Goal: Transaction & Acquisition: Purchase product/service

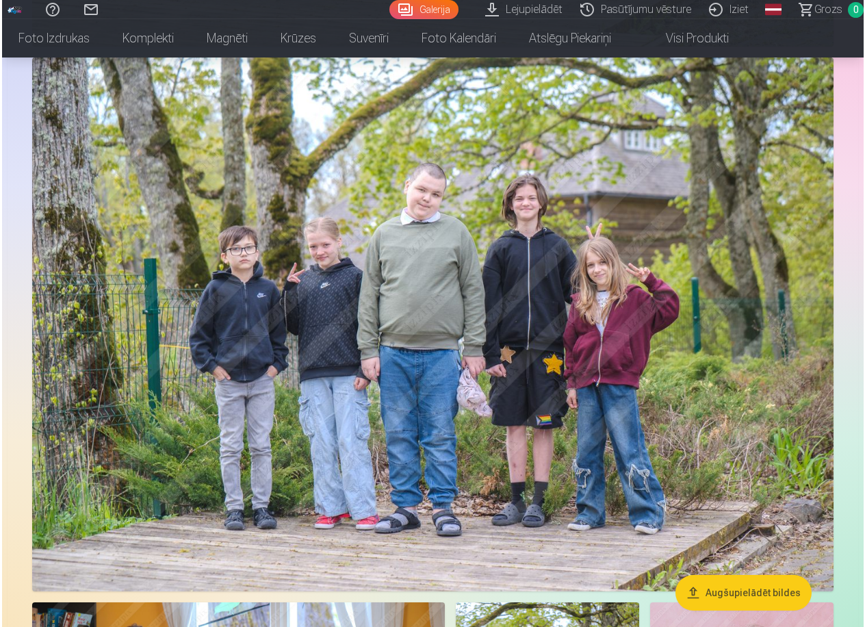
scroll to position [4257, 0]
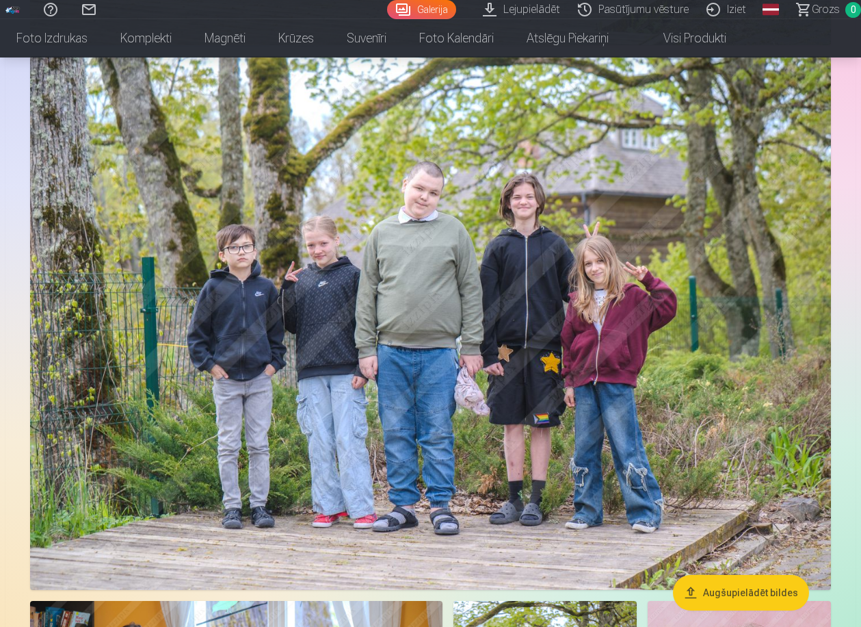
click at [693, 507] on img at bounding box center [430, 323] width 801 height 534
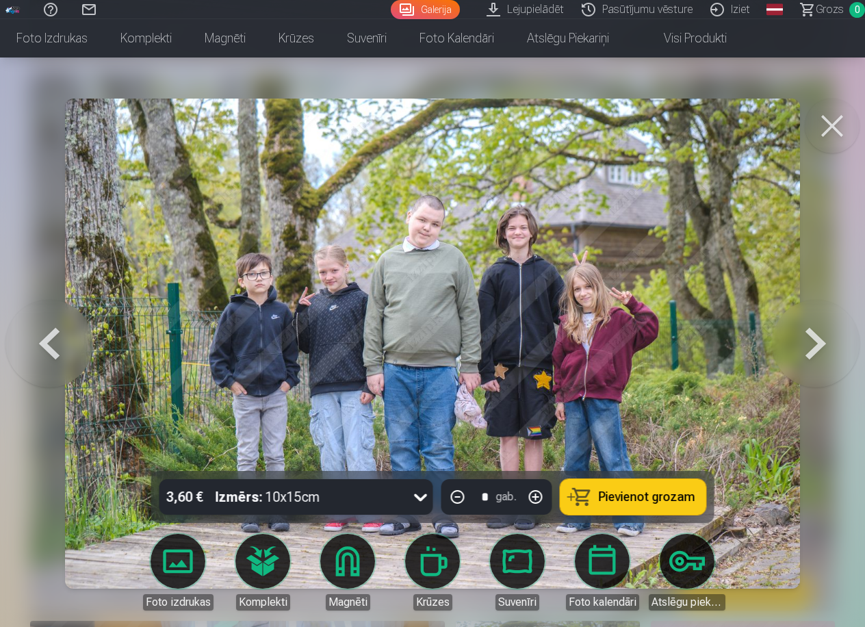
click at [419, 498] on icon at bounding box center [420, 498] width 13 height 8
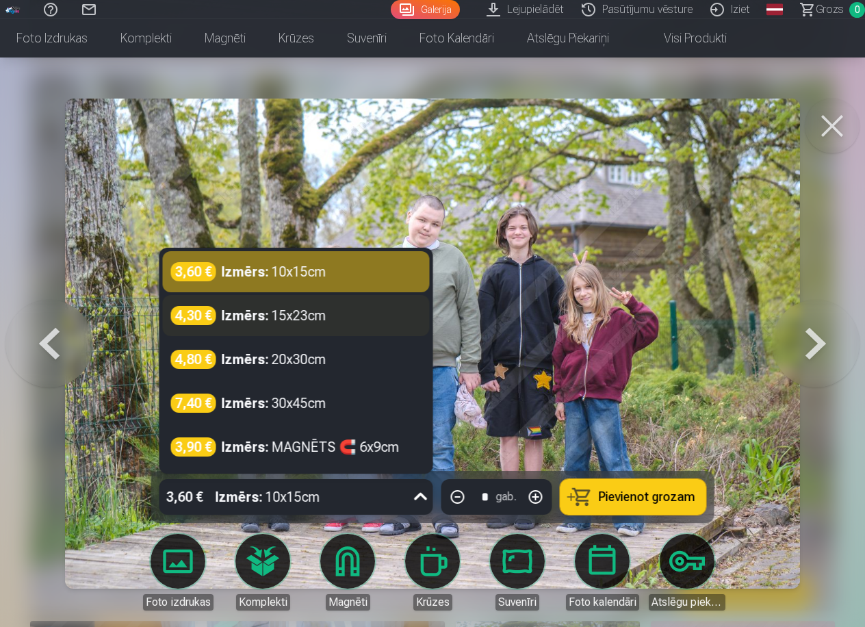
click at [328, 322] on div "4,30 € Izmērs : 15x23cm" at bounding box center [296, 315] width 250 height 19
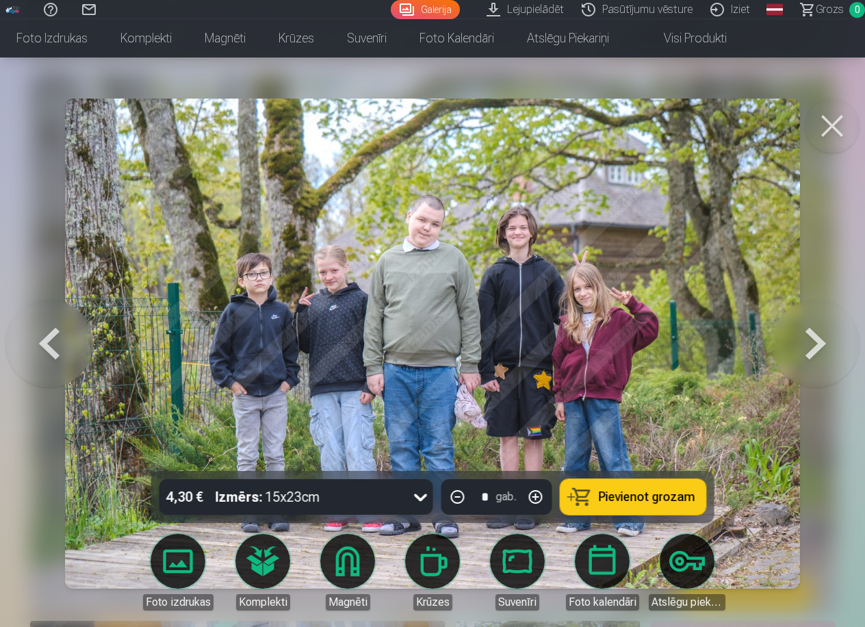
click at [588, 498] on button "Pievienot grozam" at bounding box center [633, 497] width 146 height 36
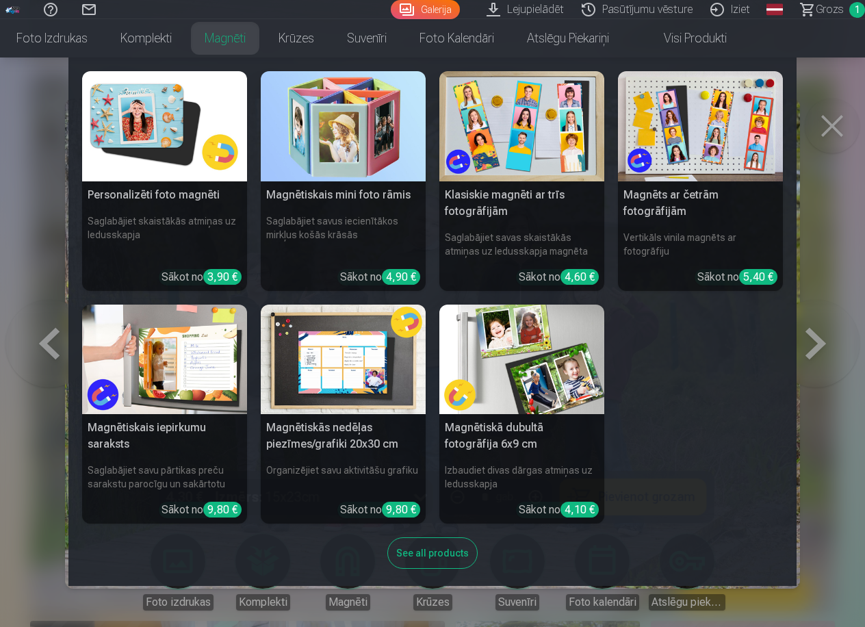
click at [40, 162] on nav "Personalizēti foto magnēti Saglabājiet skaistākās atmiņas uz ledusskapja Sākot …" at bounding box center [432, 321] width 865 height 528
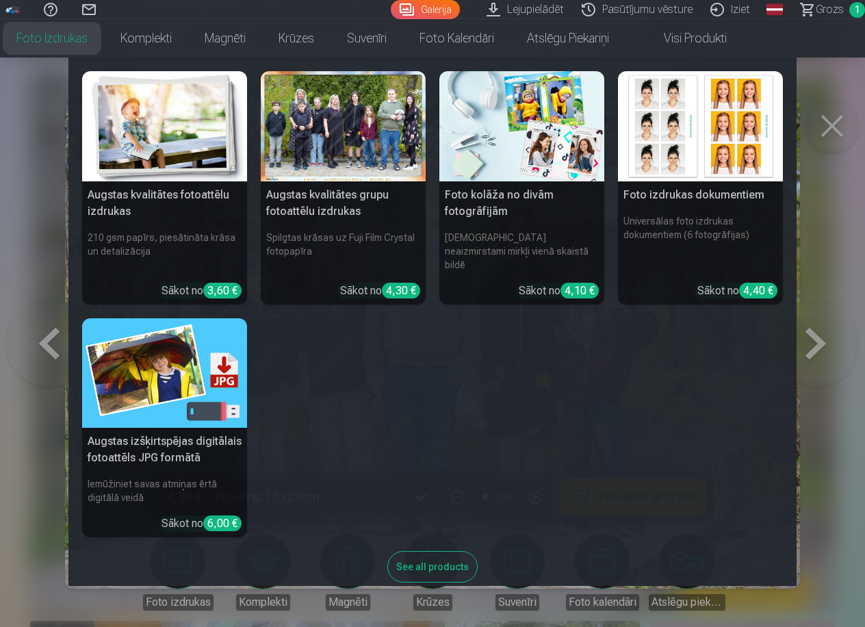
click at [469, 144] on img at bounding box center [521, 126] width 165 height 110
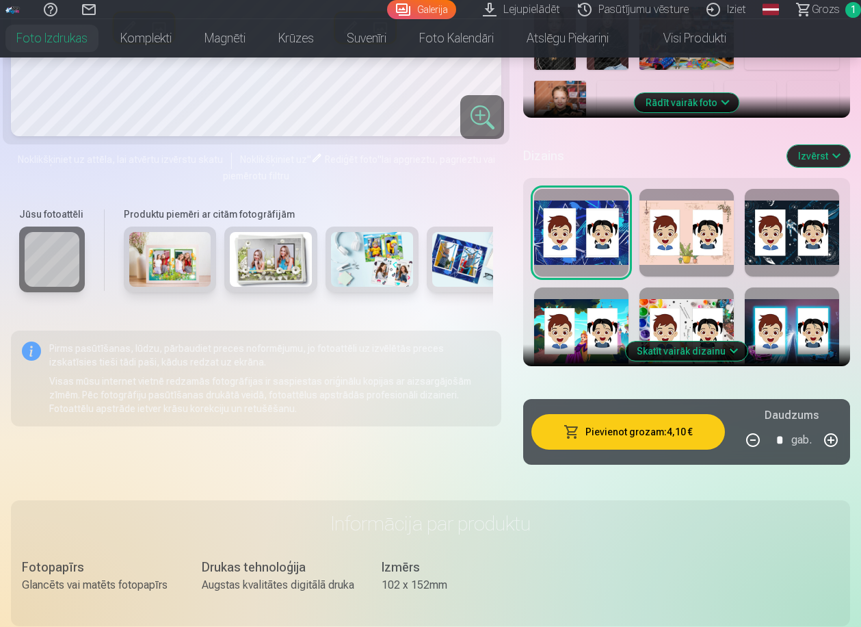
scroll to position [606, 0]
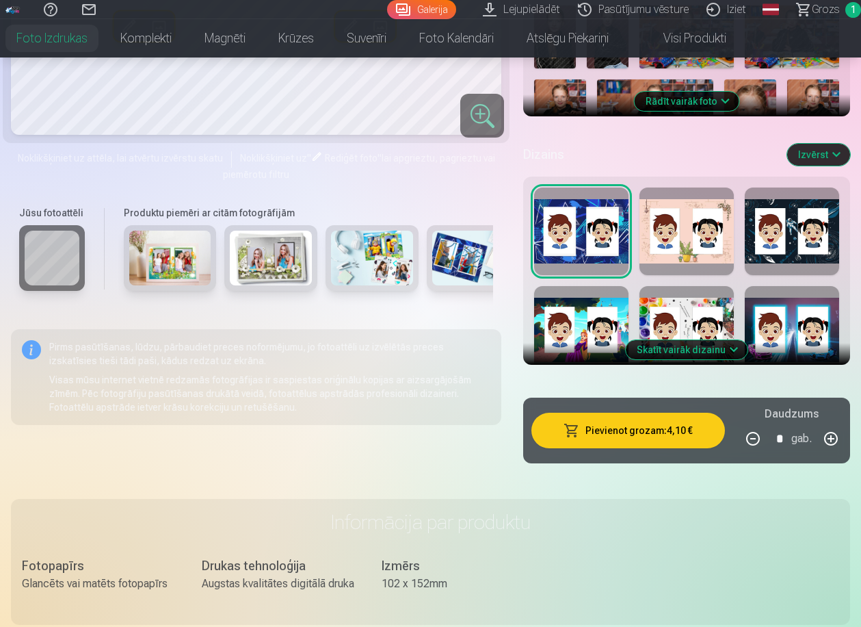
click at [596, 252] on div at bounding box center [581, 231] width 94 height 88
click at [706, 257] on div at bounding box center [687, 231] width 94 height 88
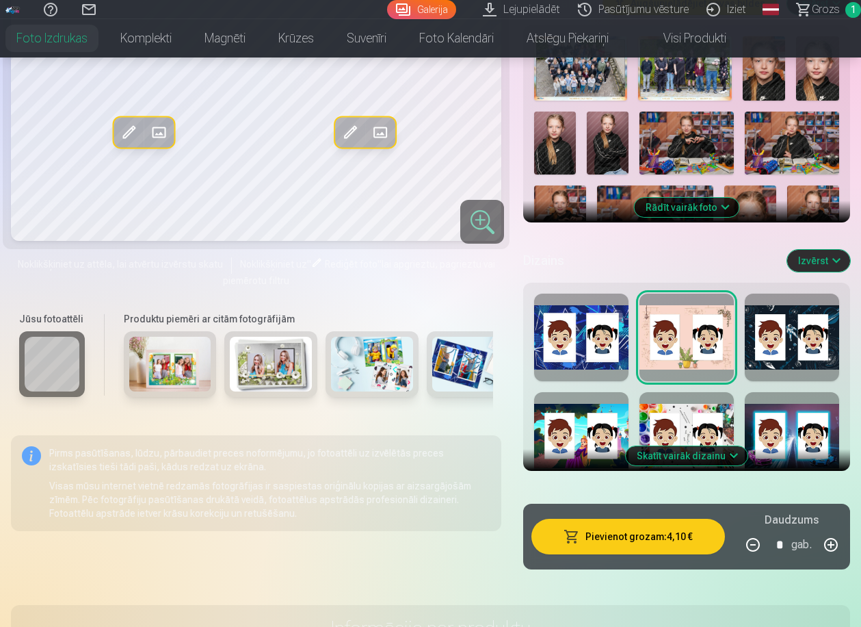
scroll to position [553, 0]
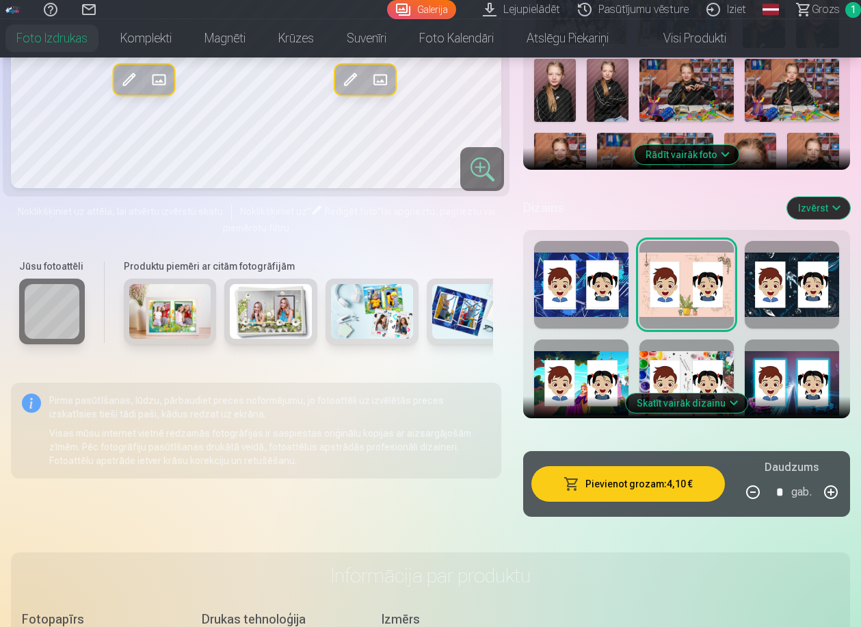
click at [784, 370] on div at bounding box center [792, 383] width 94 height 88
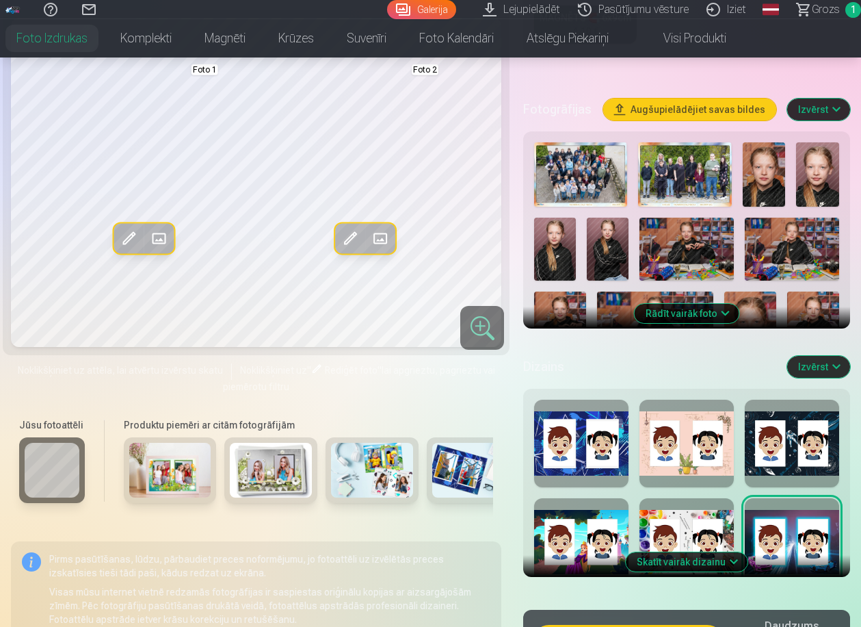
scroll to position [396, 0]
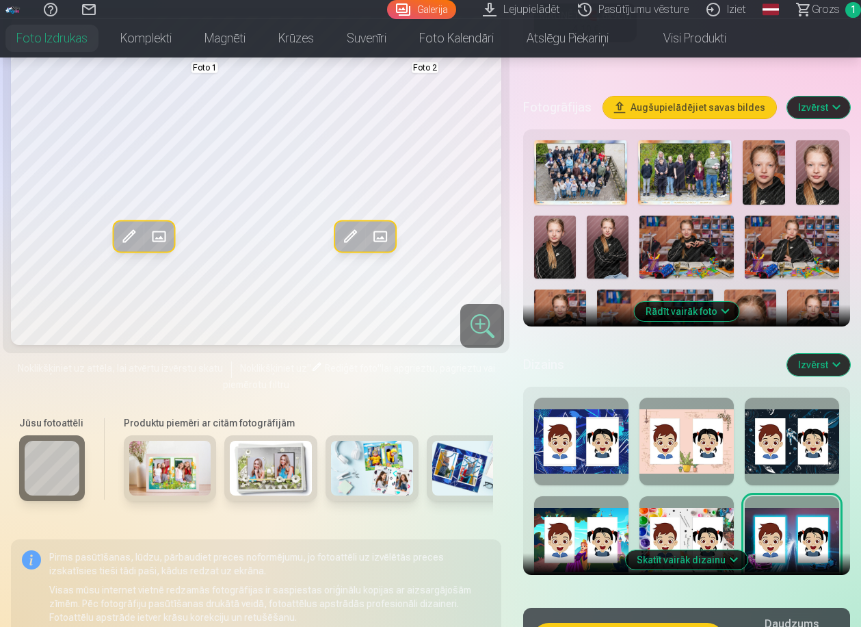
click at [690, 562] on button "Skatīt vairāk dizainu" at bounding box center [687, 559] width 122 height 19
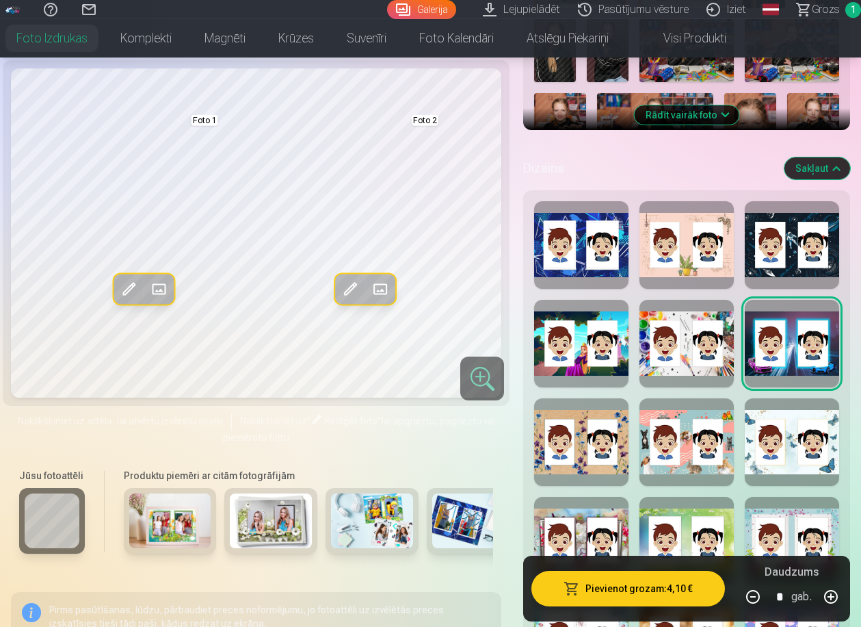
scroll to position [598, 0]
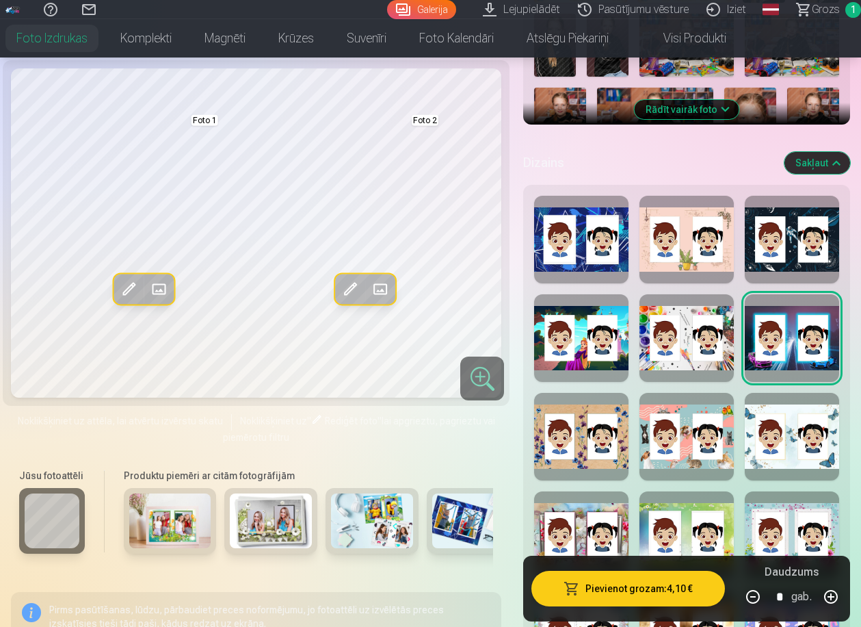
click at [693, 455] on div at bounding box center [687, 437] width 94 height 88
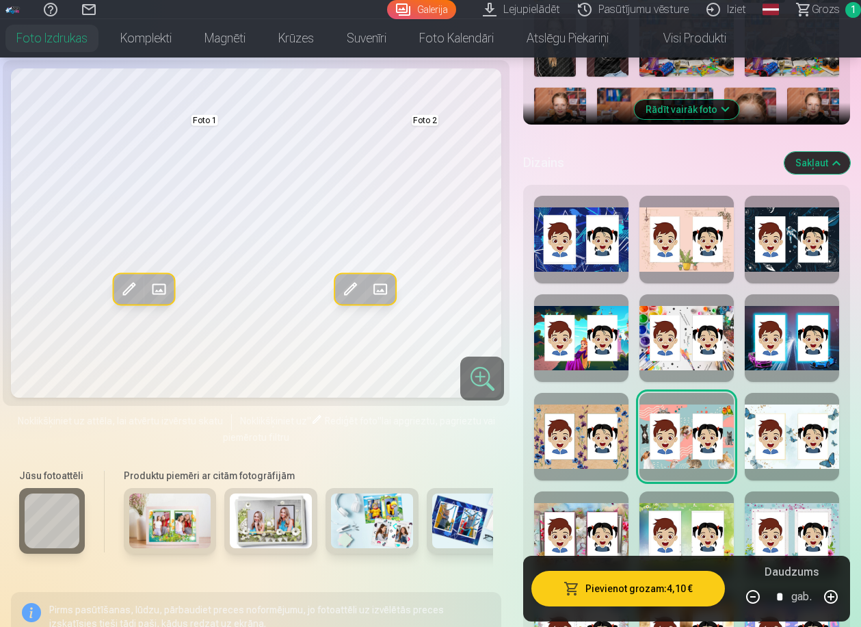
click at [581, 458] on div at bounding box center [581, 437] width 94 height 88
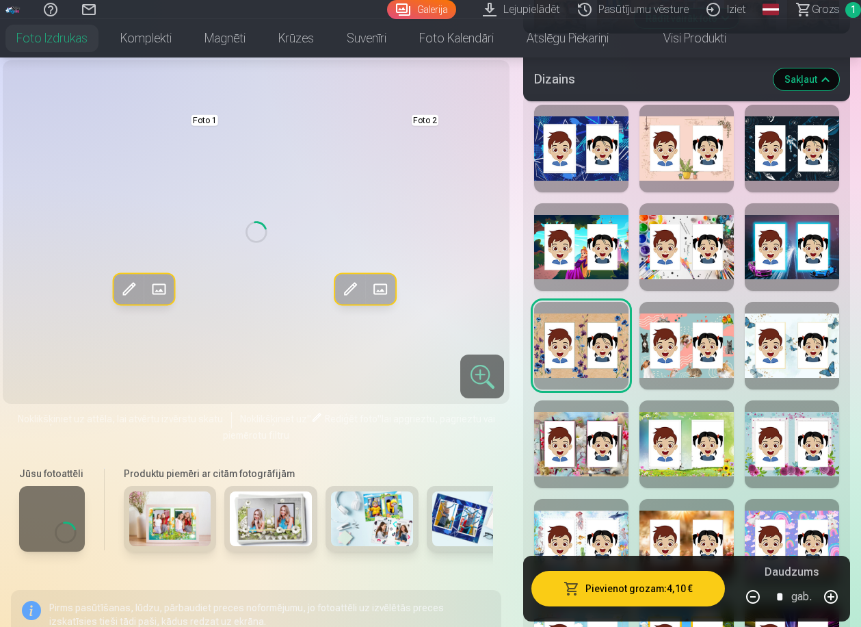
scroll to position [690, 0]
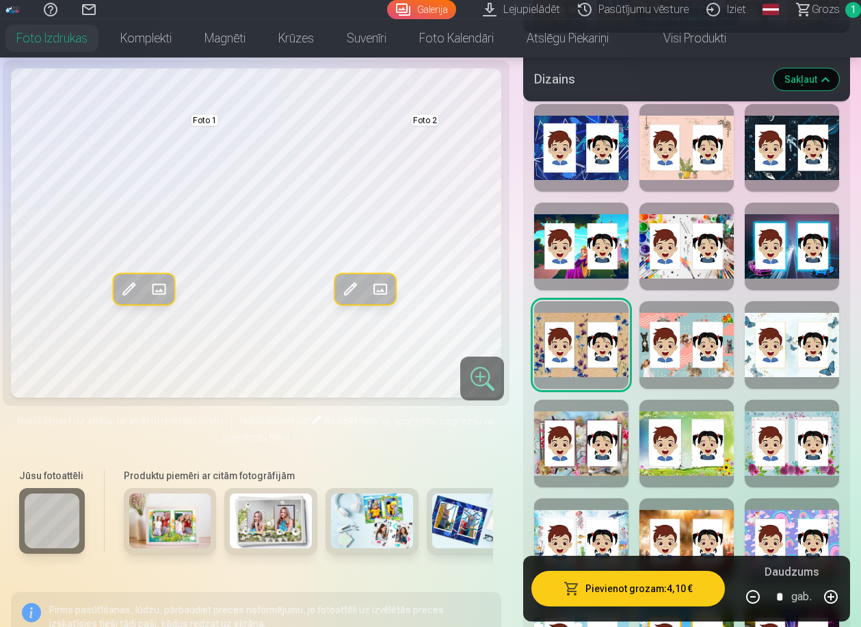
click at [584, 461] on div at bounding box center [581, 444] width 94 height 88
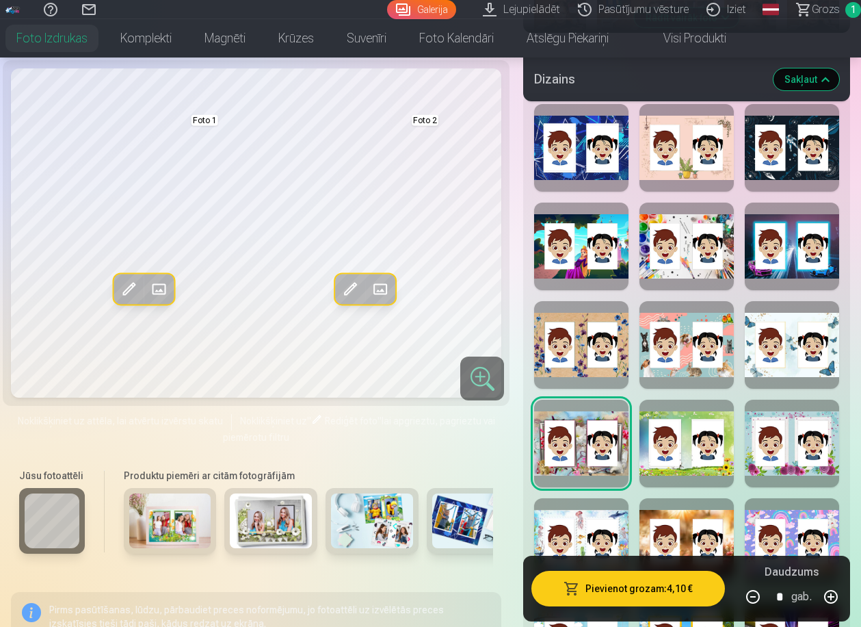
click at [688, 471] on div at bounding box center [687, 444] width 94 height 88
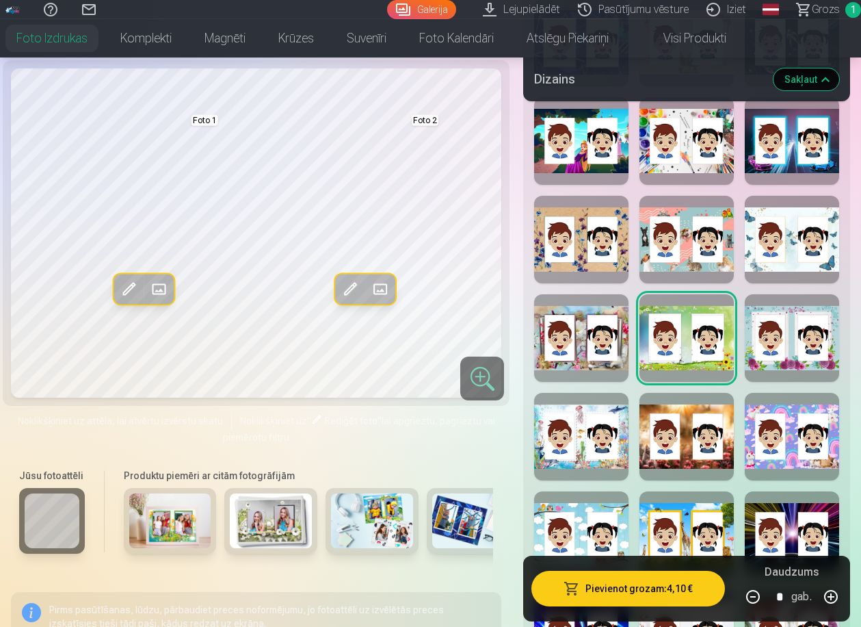
scroll to position [806, 0]
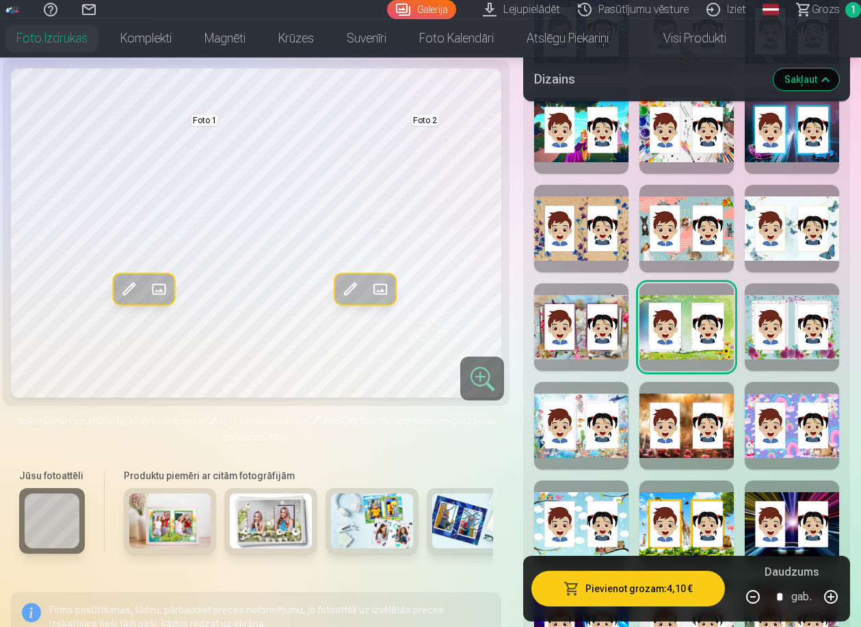
click at [783, 453] on div at bounding box center [792, 426] width 94 height 88
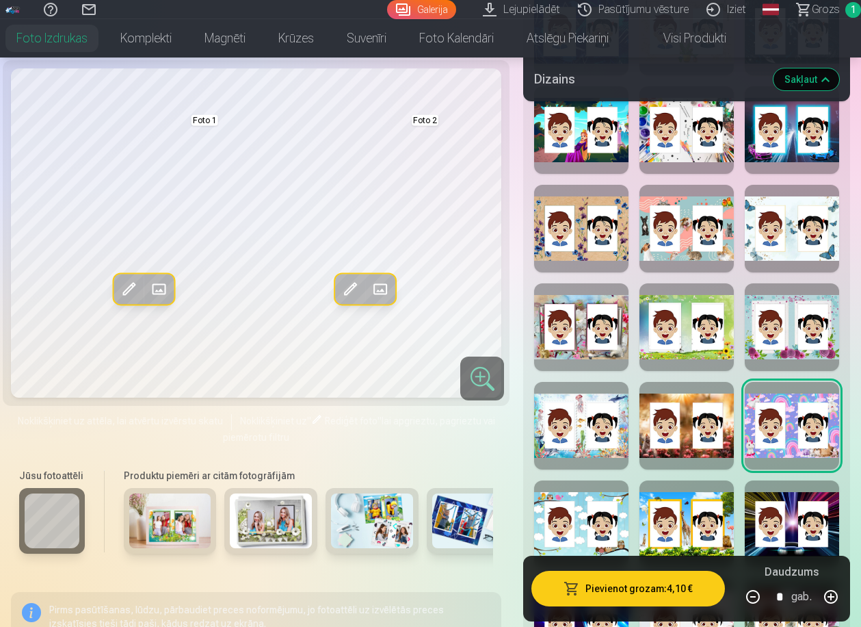
click at [682, 454] on div at bounding box center [687, 426] width 94 height 88
click at [584, 449] on div at bounding box center [581, 426] width 94 height 88
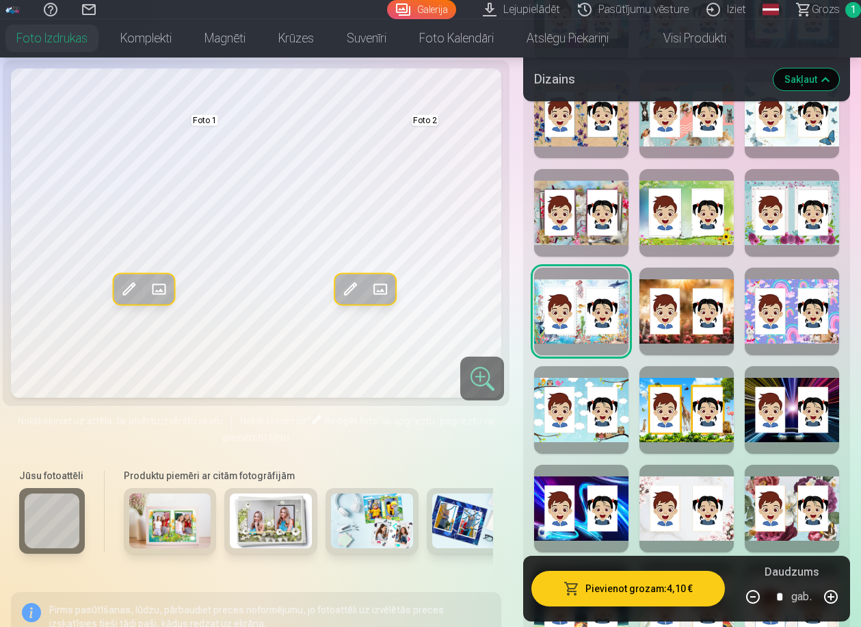
scroll to position [924, 0]
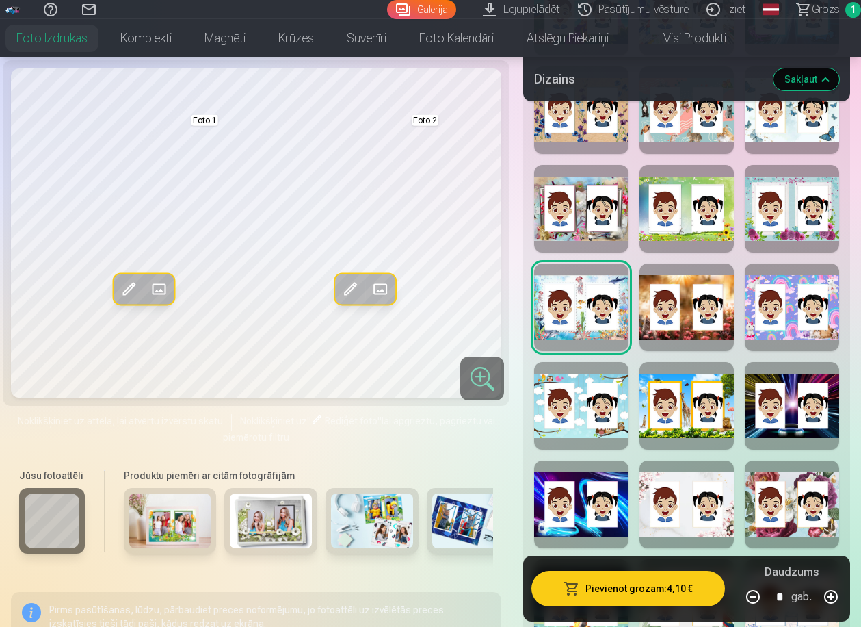
click at [726, 528] on div at bounding box center [687, 504] width 94 height 88
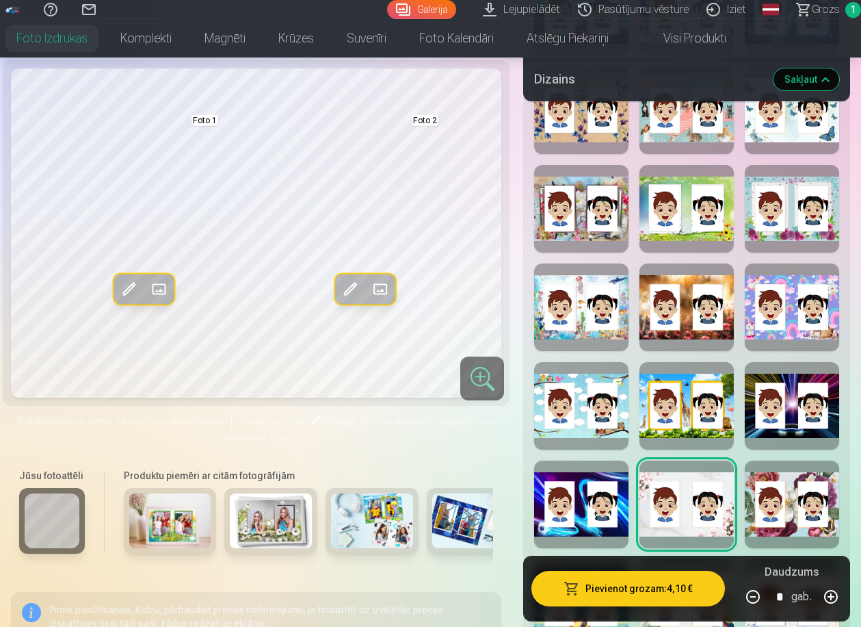
click at [569, 534] on div at bounding box center [581, 504] width 94 height 88
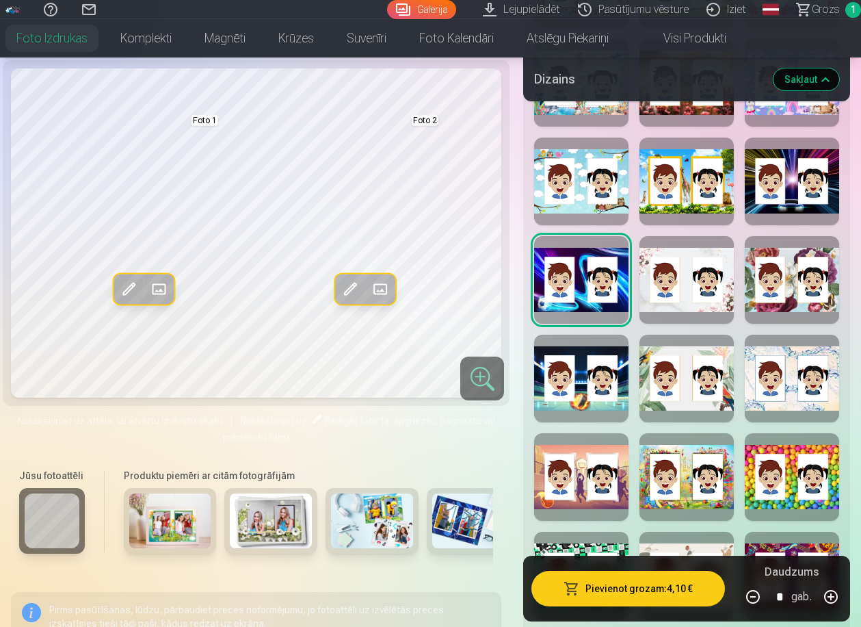
scroll to position [1149, 0]
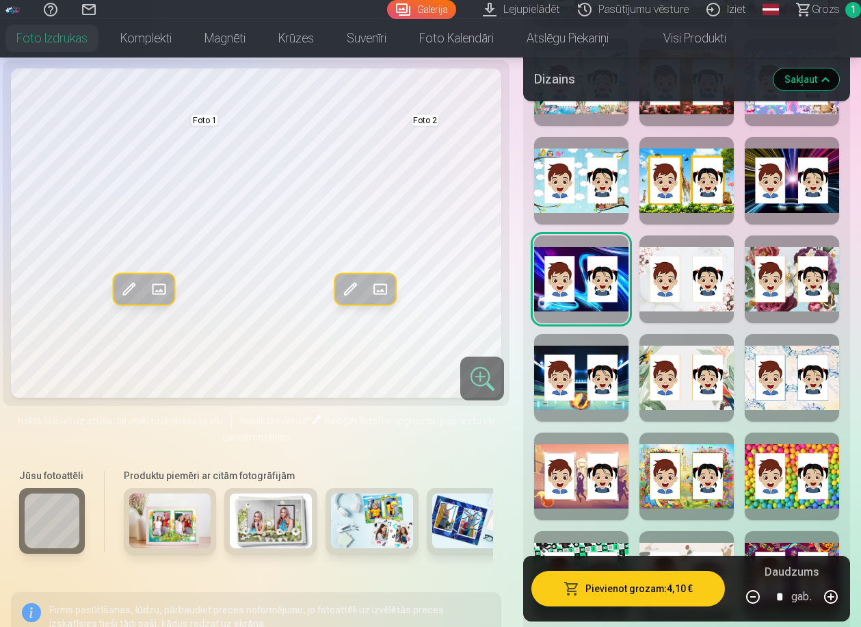
click at [582, 478] on div at bounding box center [581, 476] width 94 height 88
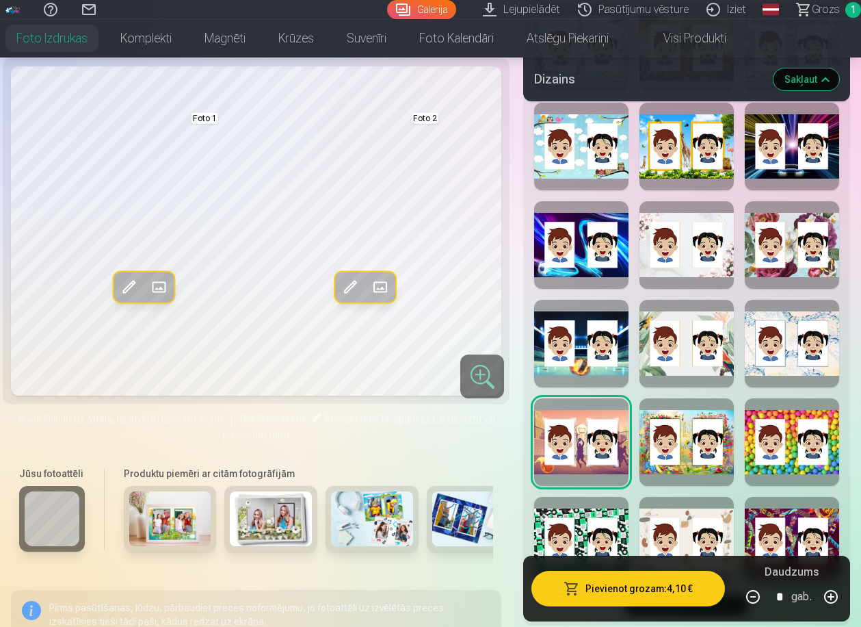
scroll to position [1181, 0]
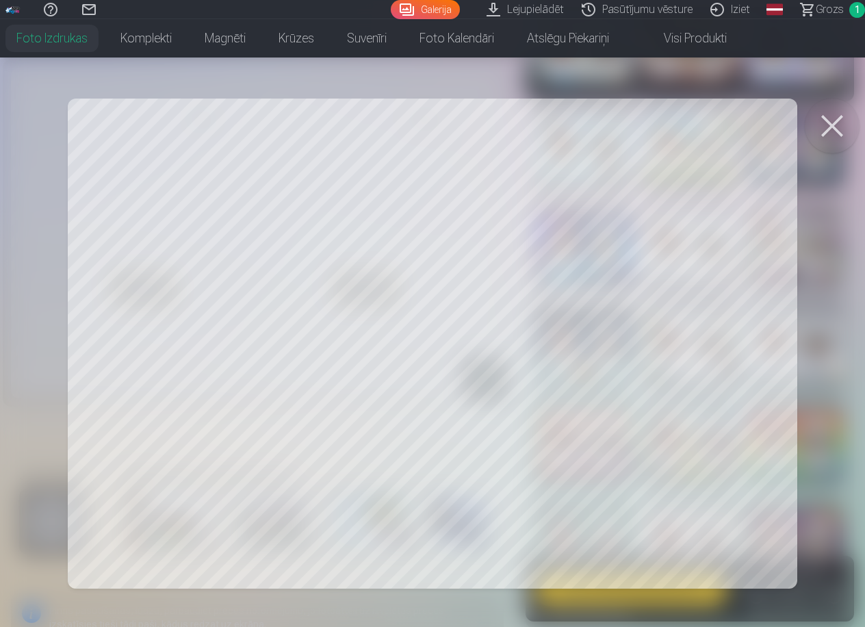
click at [826, 120] on button at bounding box center [832, 126] width 55 height 55
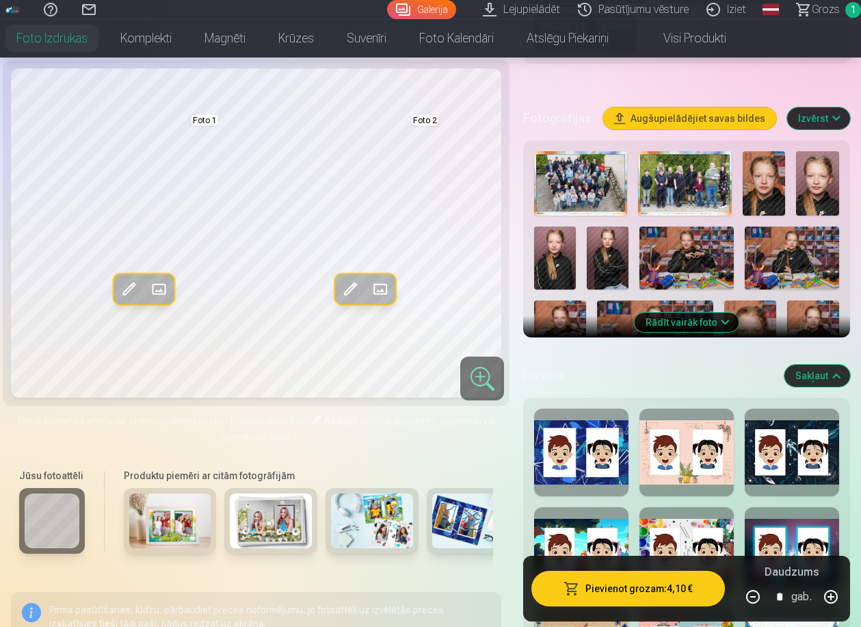
scroll to position [387, 0]
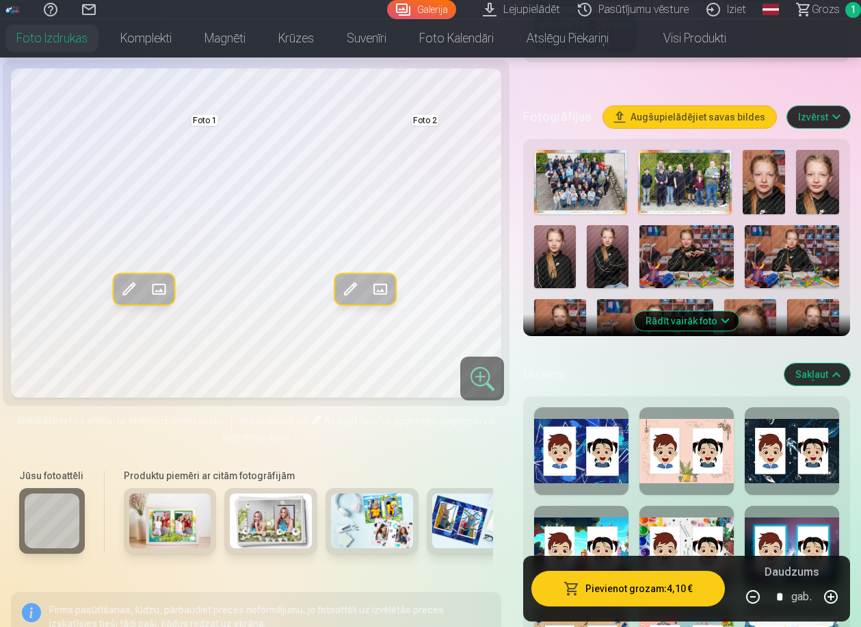
click at [662, 321] on button "Rādīt vairāk foto" at bounding box center [687, 320] width 105 height 19
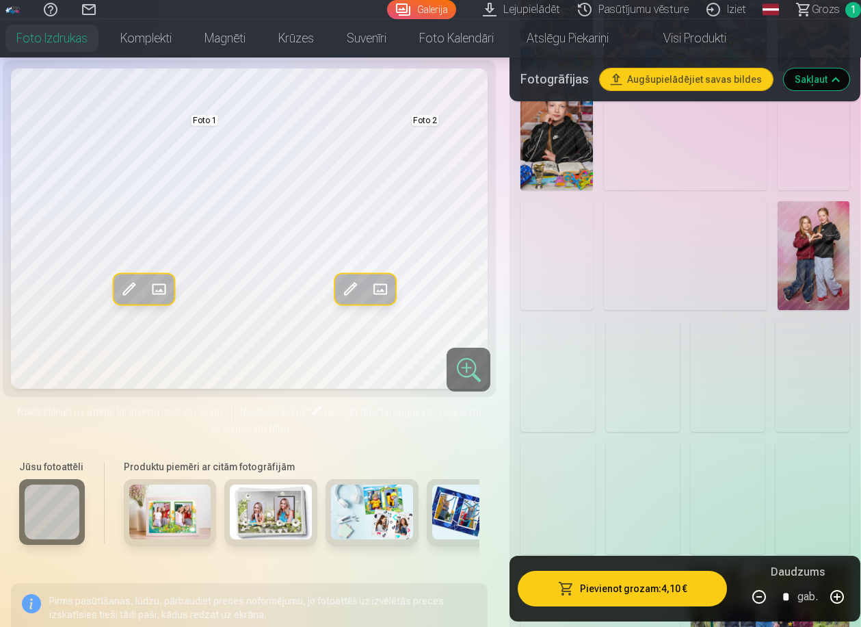
scroll to position [937, 0]
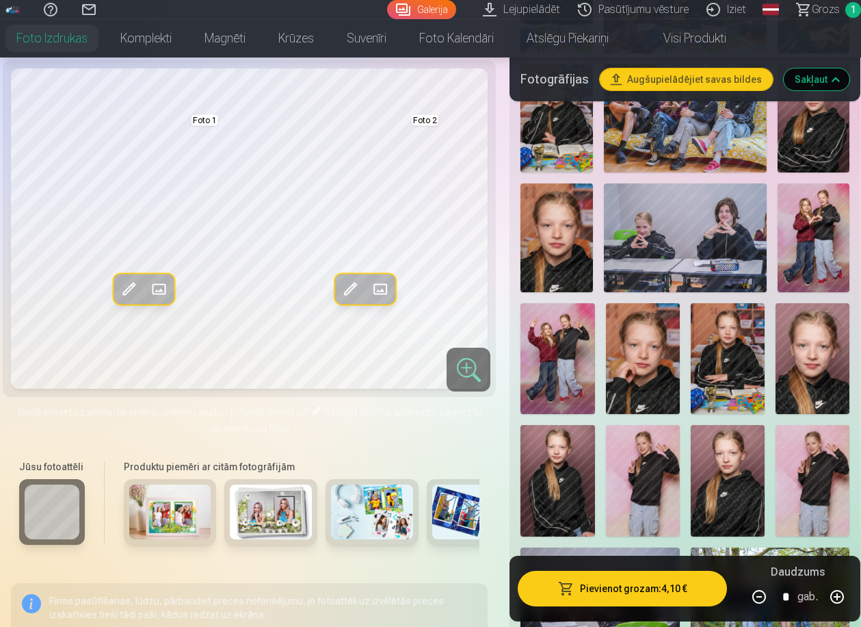
click at [546, 475] on img at bounding box center [558, 480] width 74 height 111
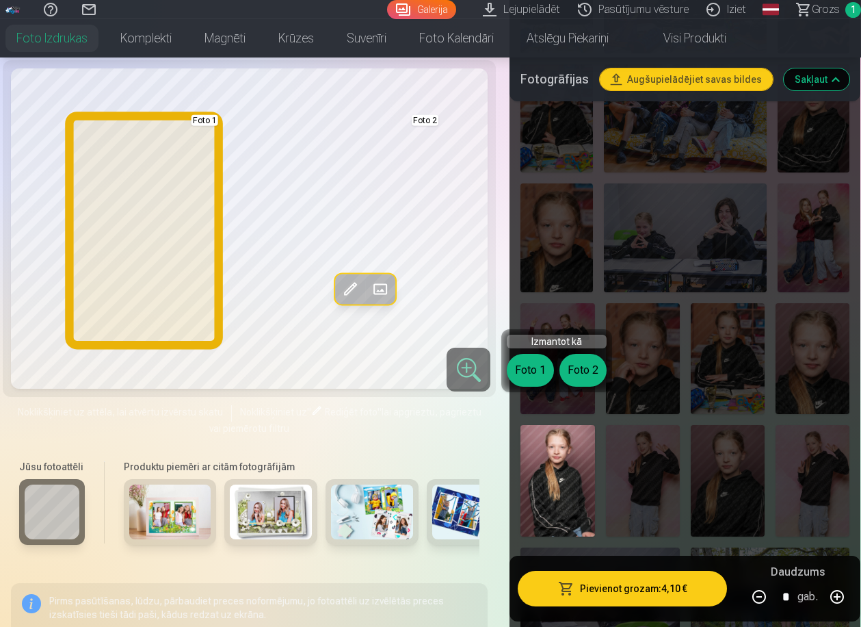
click at [534, 375] on button "Foto 1" at bounding box center [530, 370] width 47 height 33
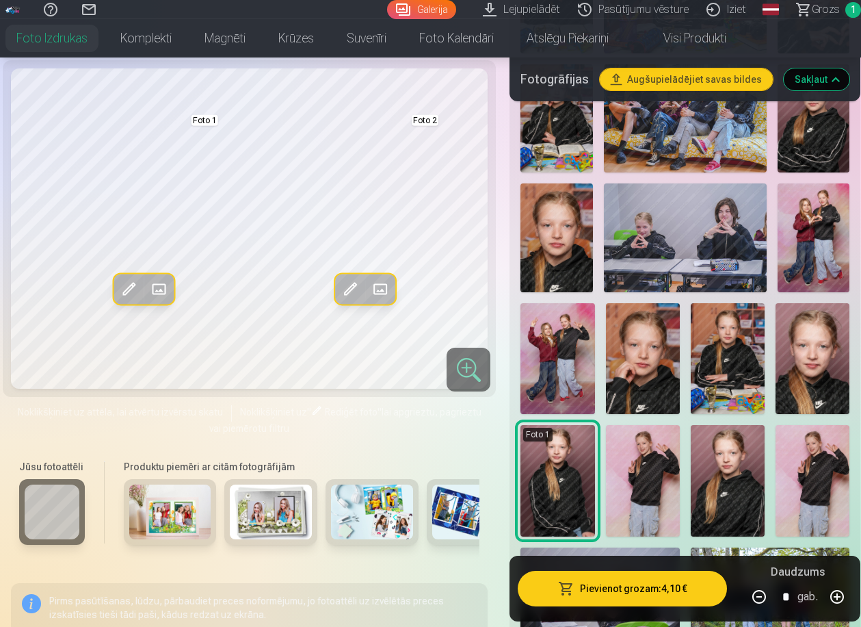
click at [731, 346] on img at bounding box center [728, 358] width 74 height 111
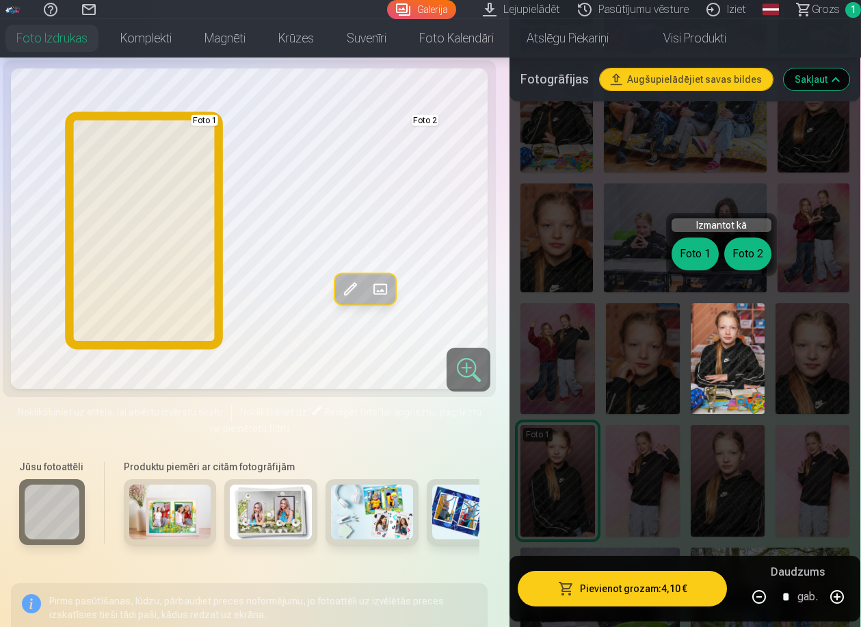
click at [694, 253] on button "Foto 1" at bounding box center [695, 253] width 47 height 33
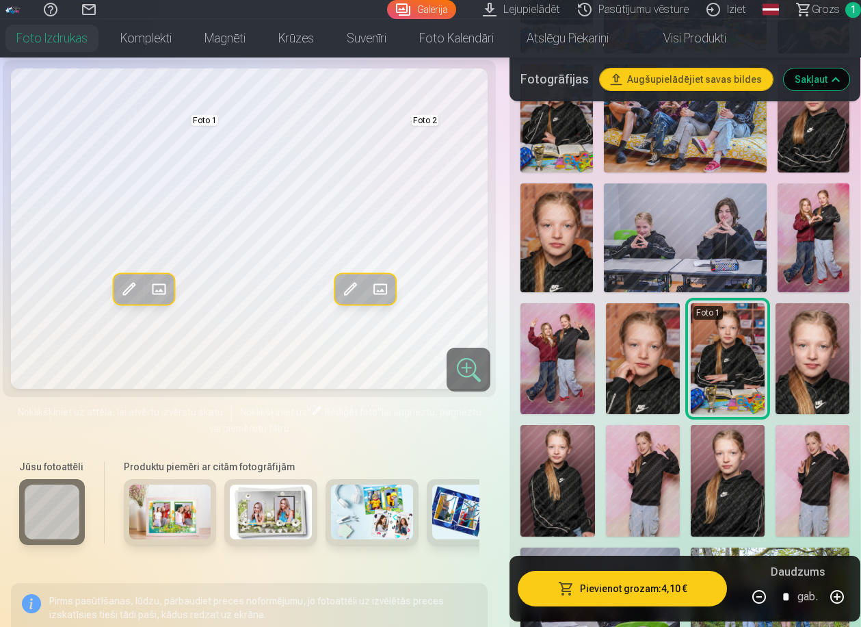
click at [573, 434] on img at bounding box center [558, 480] width 74 height 111
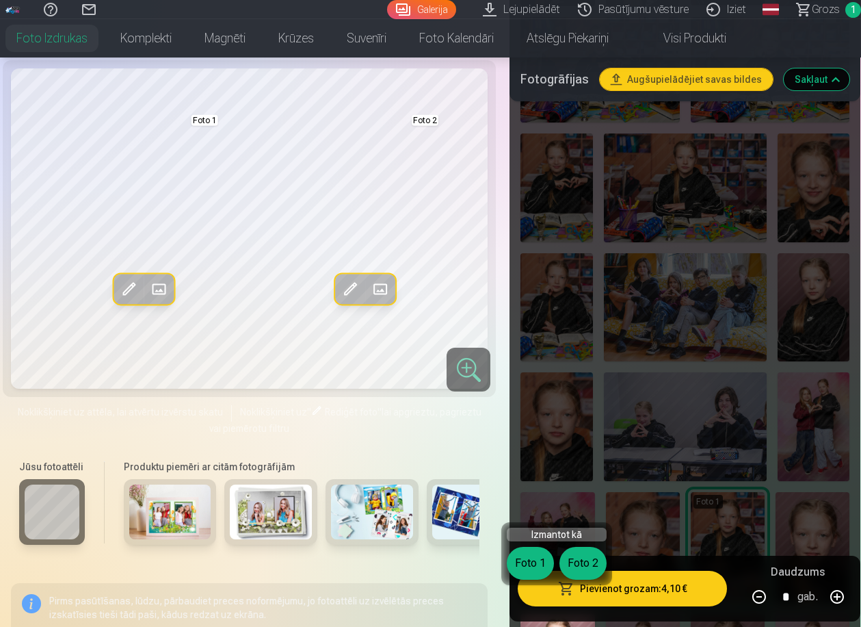
scroll to position [742, 0]
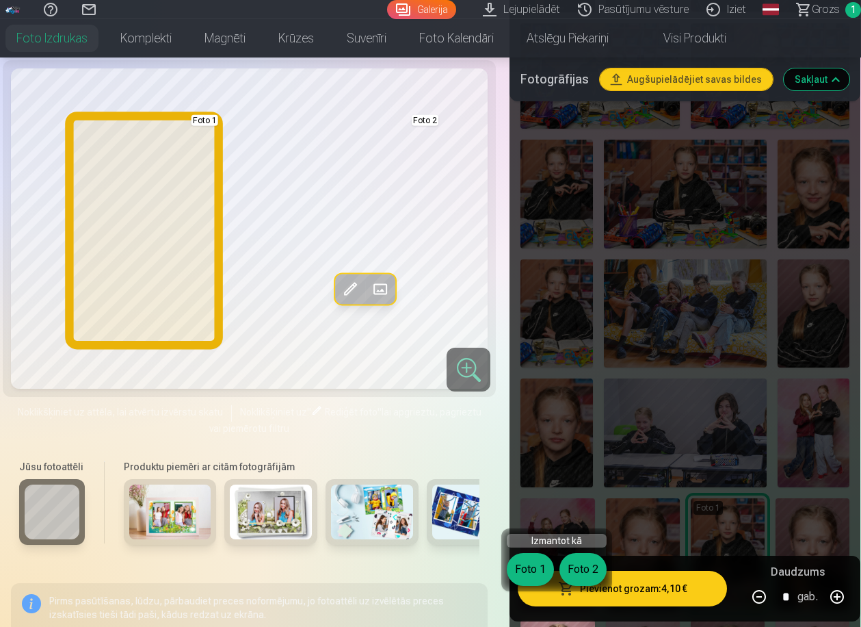
click at [533, 571] on button "Foto 1" at bounding box center [530, 569] width 47 height 33
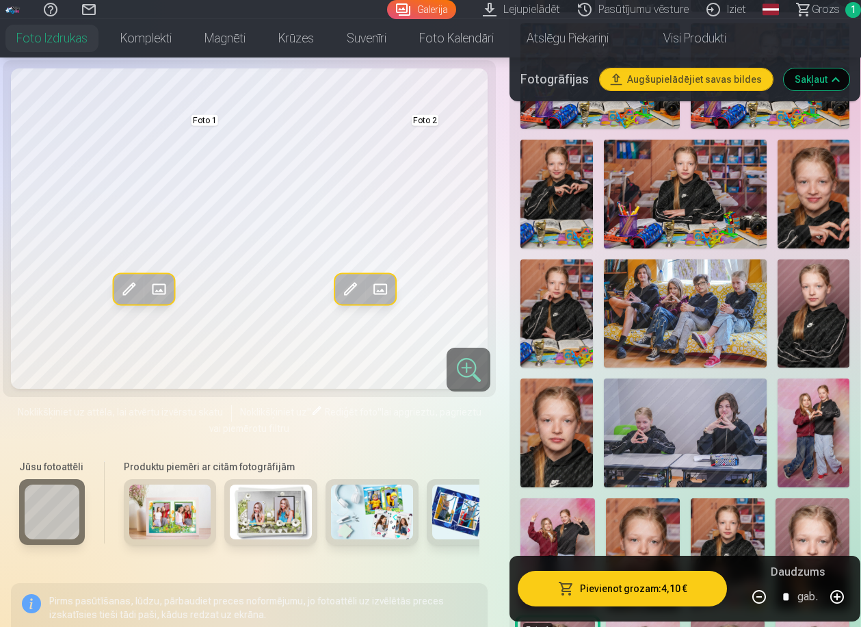
click at [809, 275] on img at bounding box center [814, 313] width 73 height 108
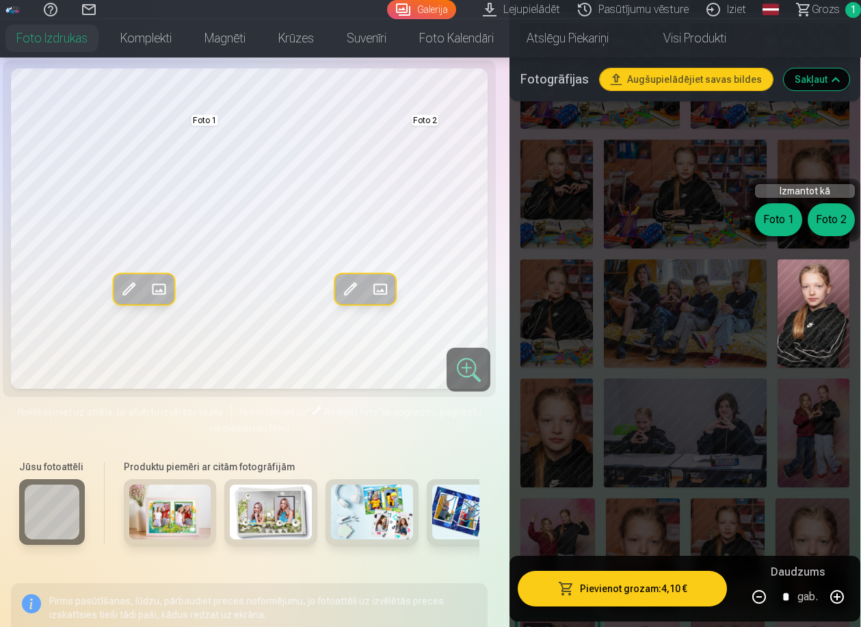
click at [777, 217] on button "Foto 1" at bounding box center [778, 219] width 47 height 33
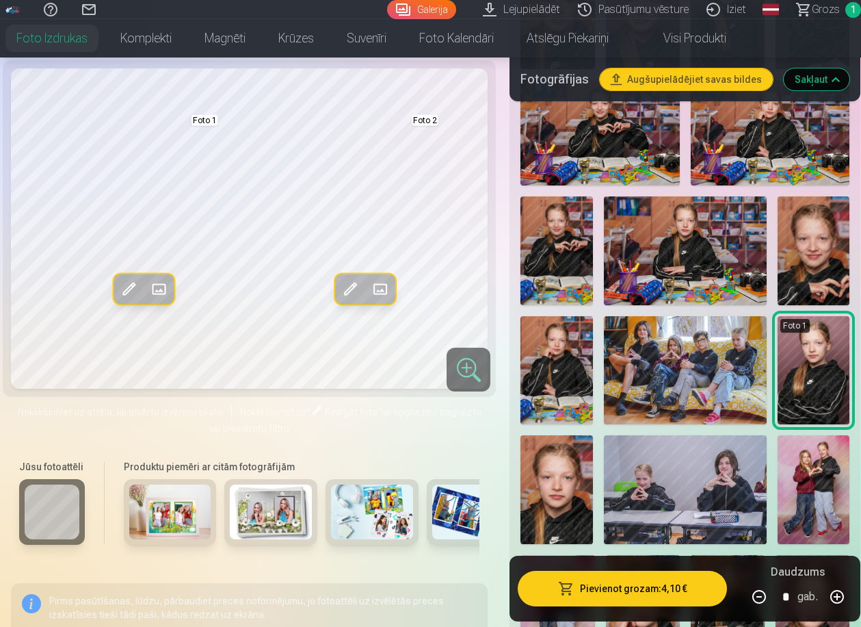
scroll to position [673, 0]
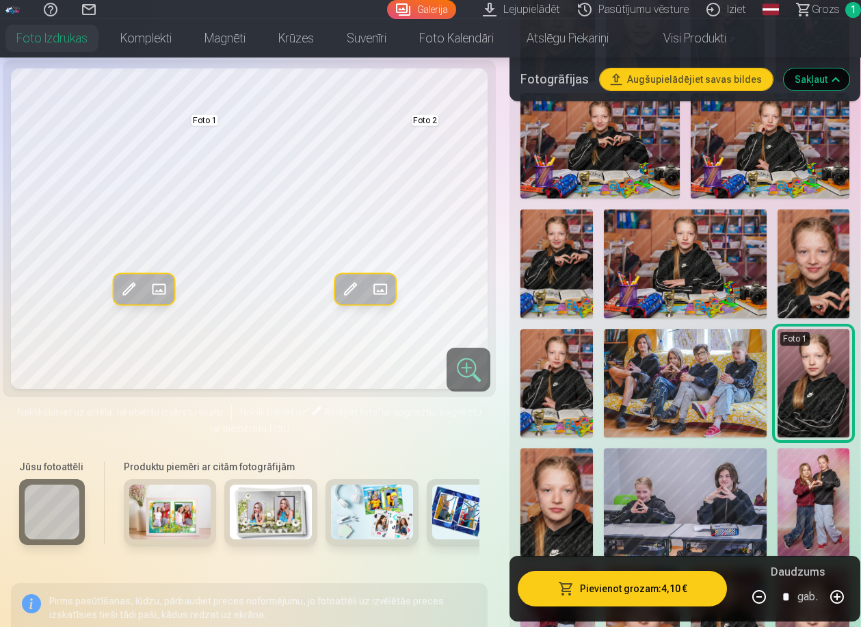
click at [575, 255] on img at bounding box center [557, 263] width 73 height 108
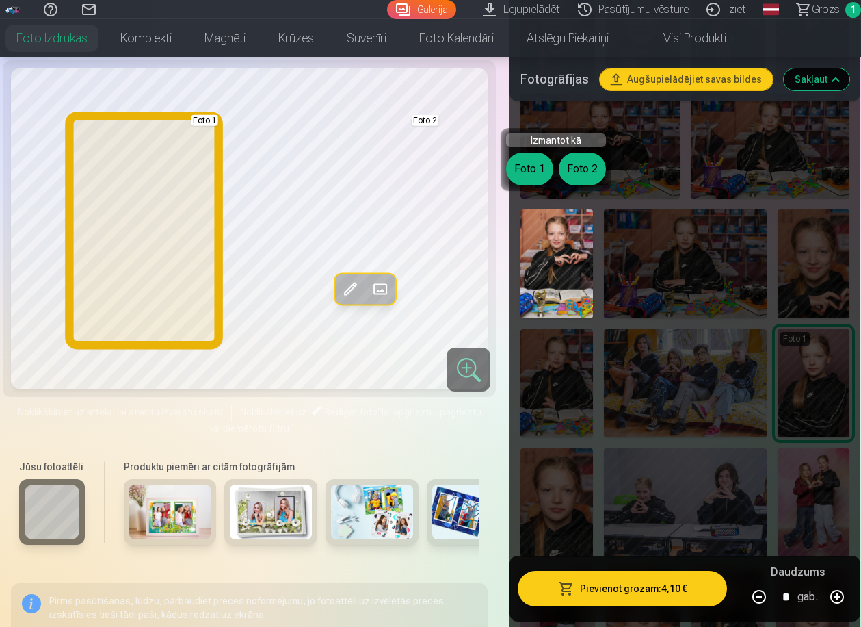
click at [526, 175] on button "Foto 1" at bounding box center [529, 169] width 47 height 33
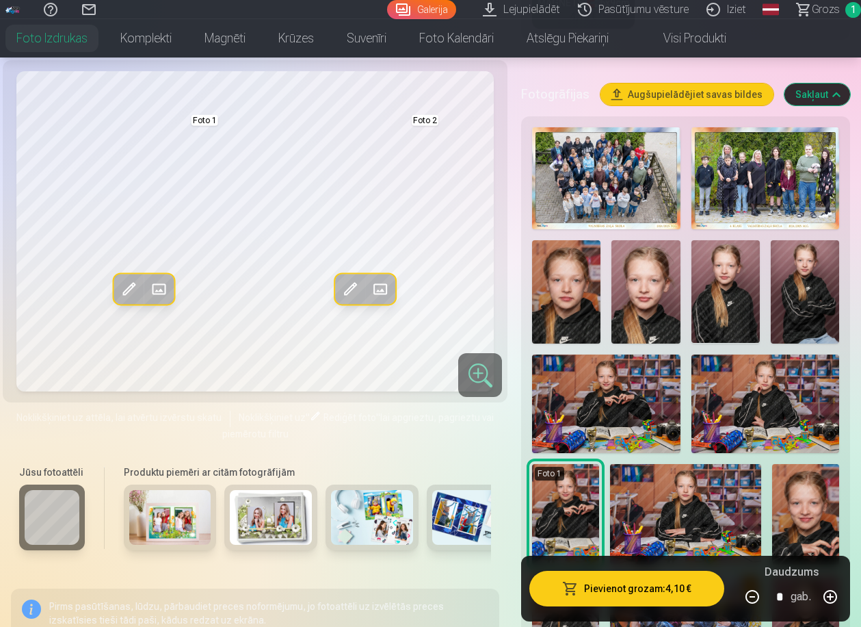
scroll to position [408, 0]
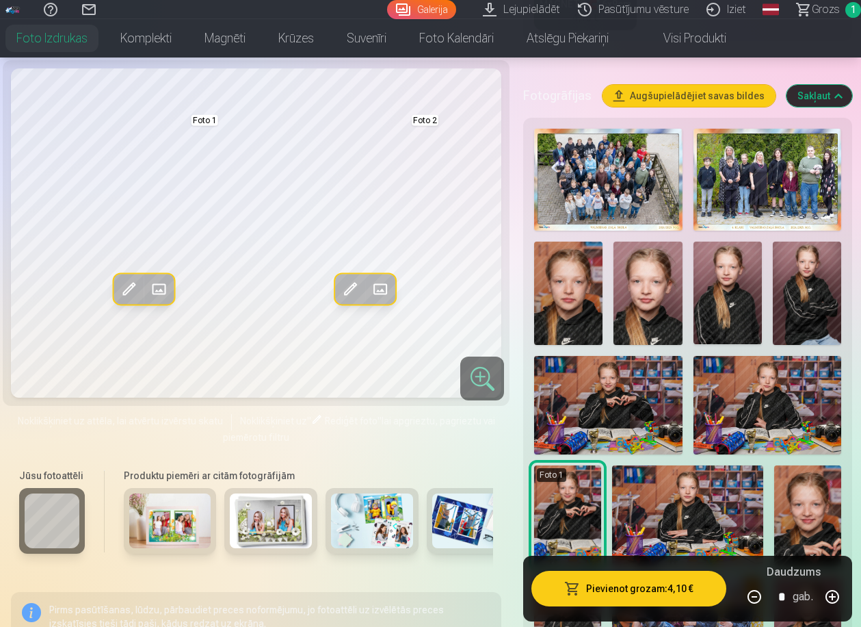
click at [787, 287] on img at bounding box center [807, 293] width 68 height 103
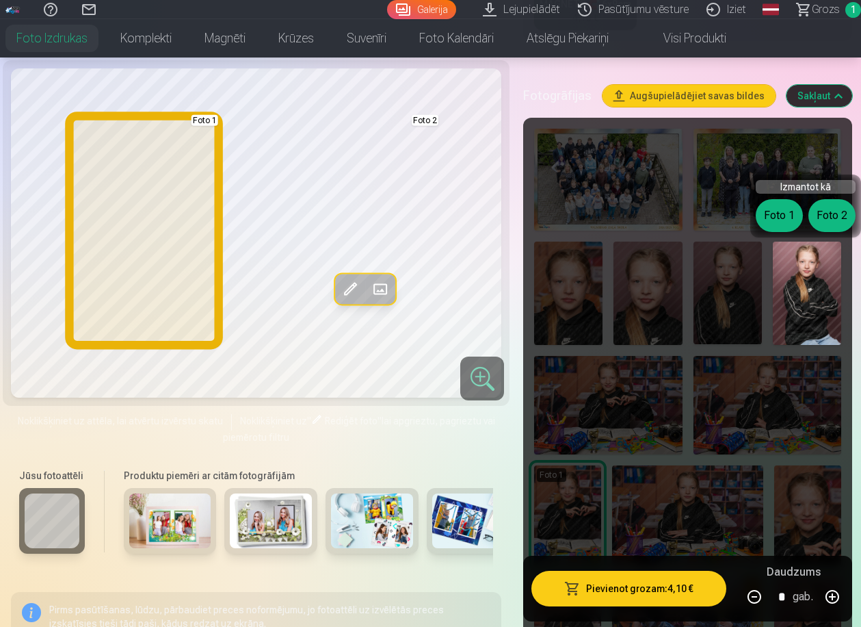
click at [780, 218] on button "Foto 1" at bounding box center [779, 215] width 47 height 33
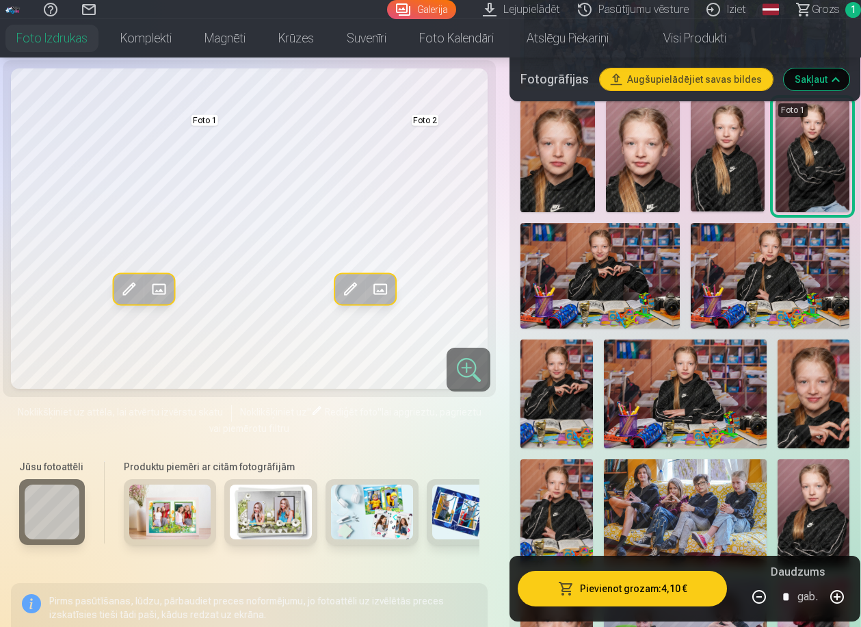
scroll to position [543, 0]
click at [567, 399] on img at bounding box center [557, 393] width 73 height 108
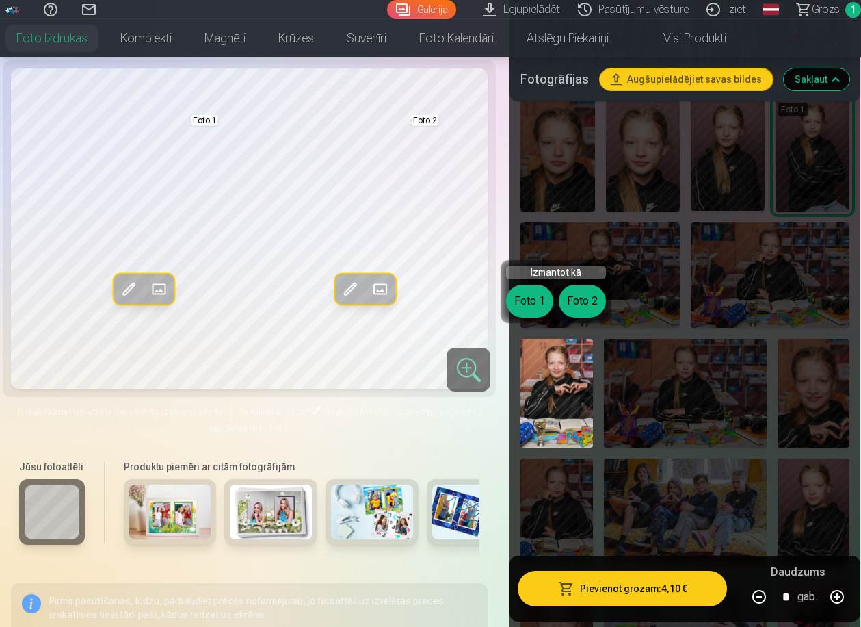
click at [530, 299] on button "Foto 1" at bounding box center [529, 301] width 47 height 33
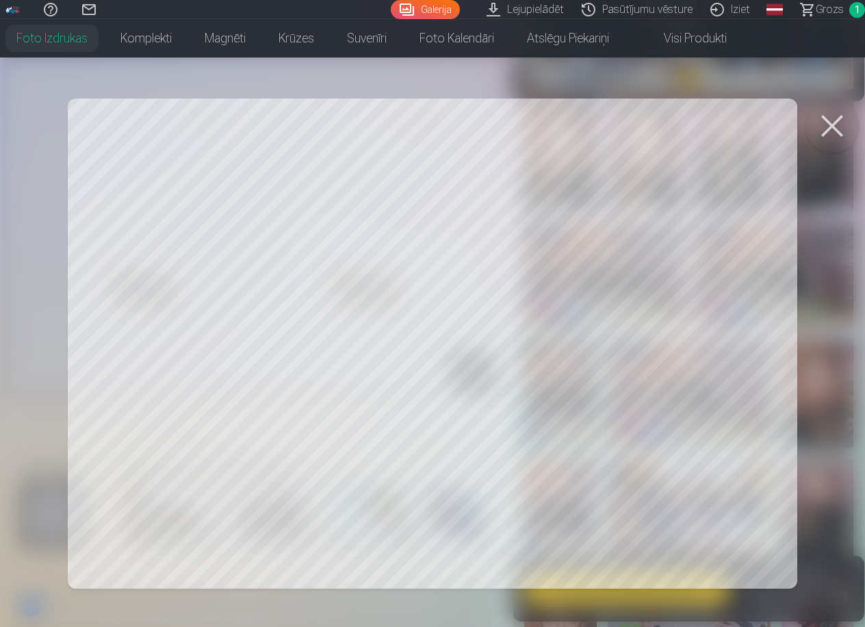
click at [236, 443] on div at bounding box center [432, 313] width 865 height 627
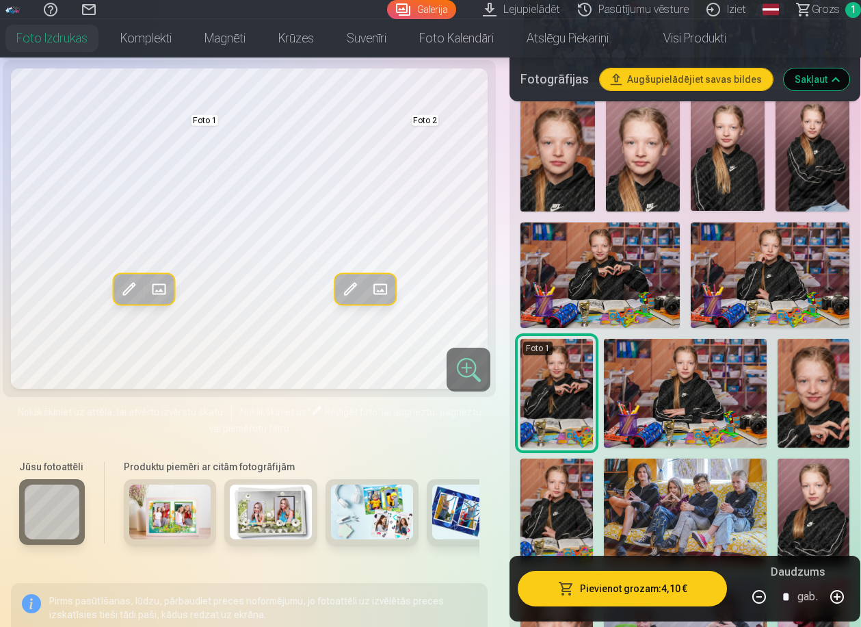
click at [132, 284] on span at bounding box center [129, 289] width 22 height 22
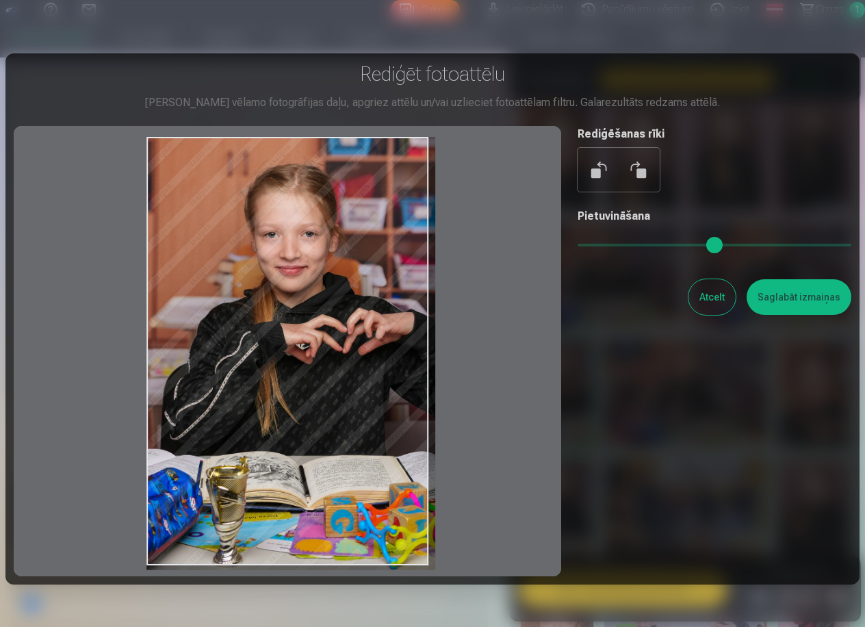
drag, startPoint x: 322, startPoint y: 330, endPoint x: 329, endPoint y: 360, distance: 30.2
click at [329, 360] on div at bounding box center [287, 351] width 547 height 450
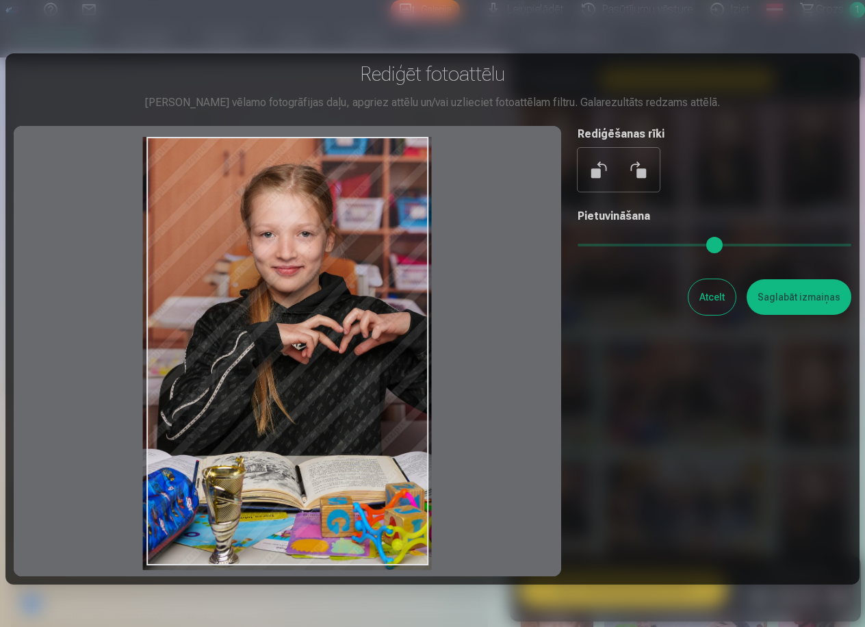
drag, startPoint x: 307, startPoint y: 358, endPoint x: 281, endPoint y: 356, distance: 26.1
click at [281, 356] on div at bounding box center [287, 351] width 547 height 450
click at [779, 295] on button "Saglabāt izmaiņas" at bounding box center [798, 297] width 105 height 36
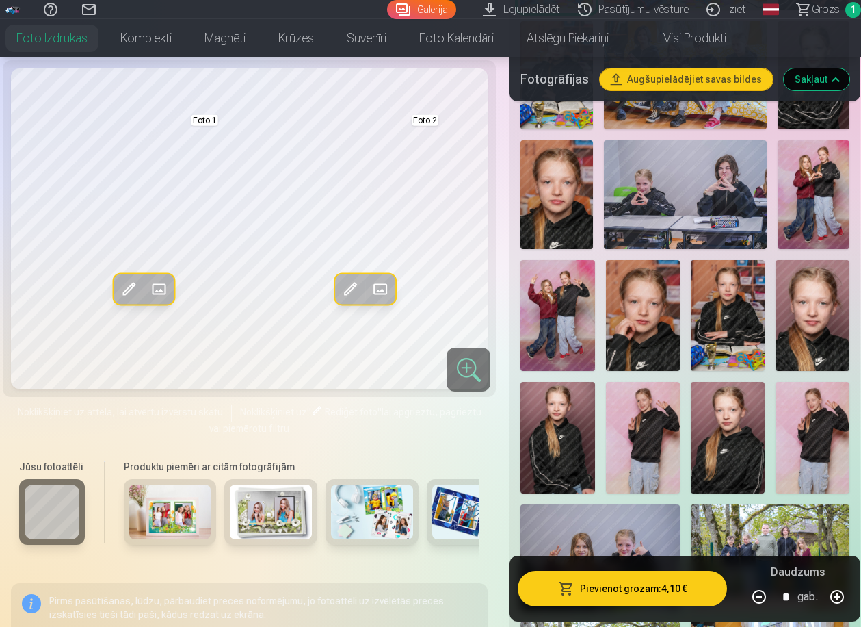
scroll to position [981, 0]
click at [807, 423] on img at bounding box center [813, 436] width 74 height 111
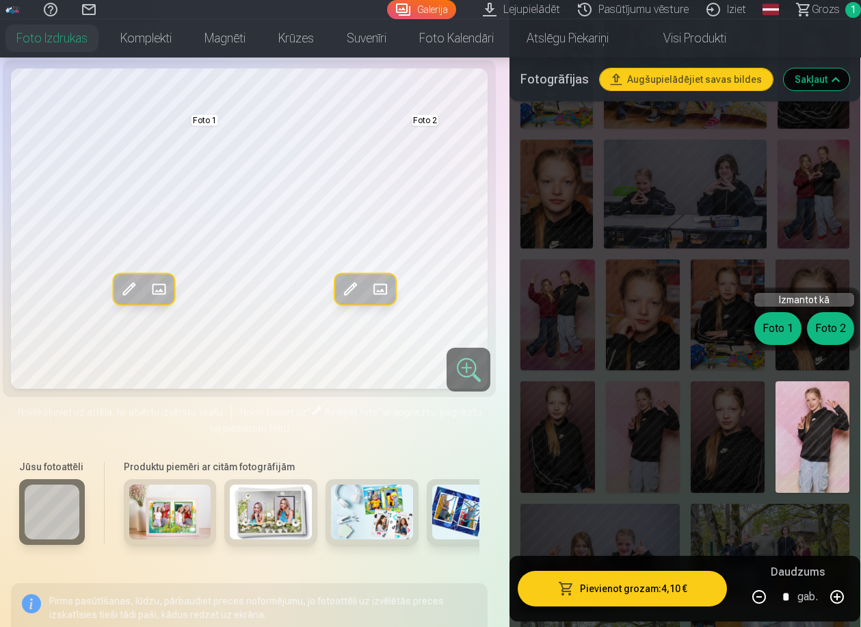
click at [842, 334] on button "Foto 2" at bounding box center [830, 328] width 47 height 33
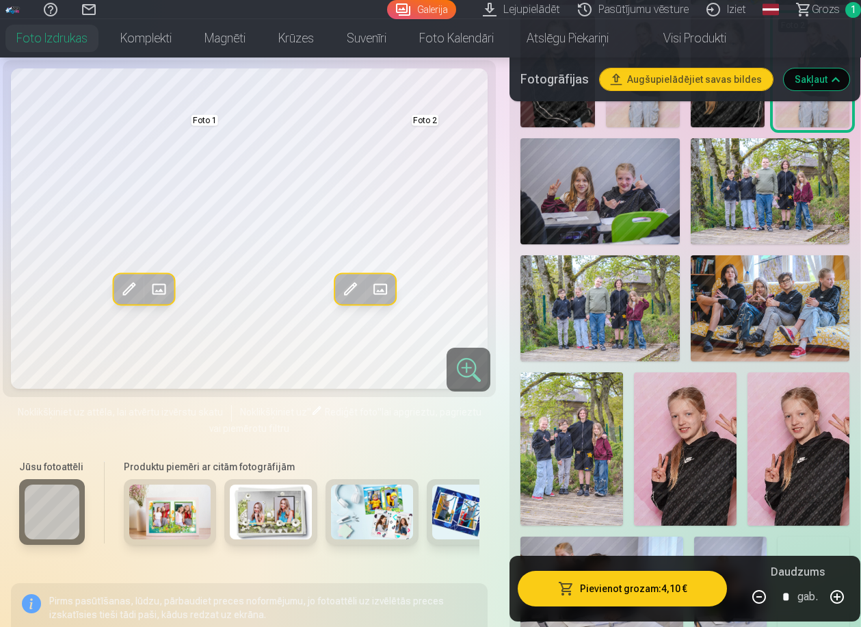
scroll to position [1348, 0]
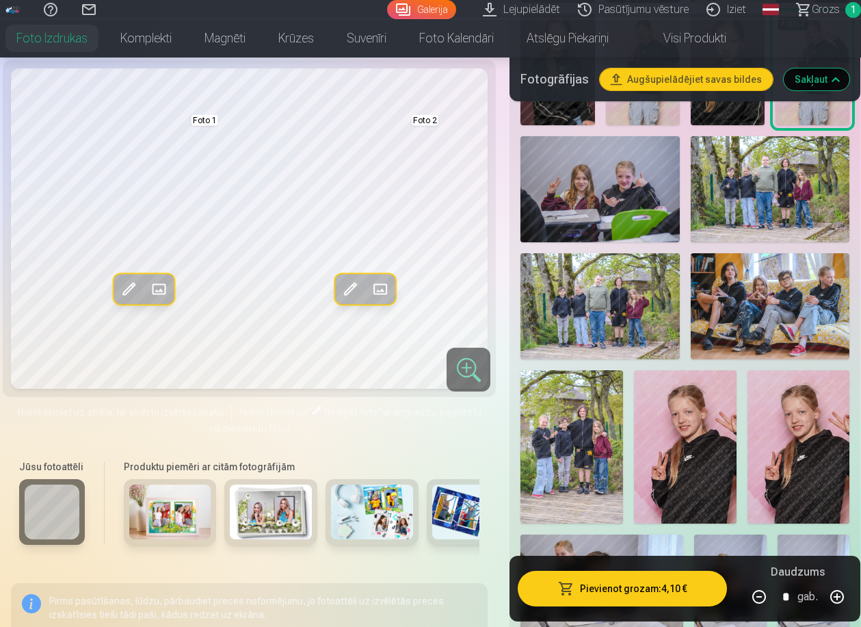
click at [677, 405] on img at bounding box center [685, 447] width 103 height 154
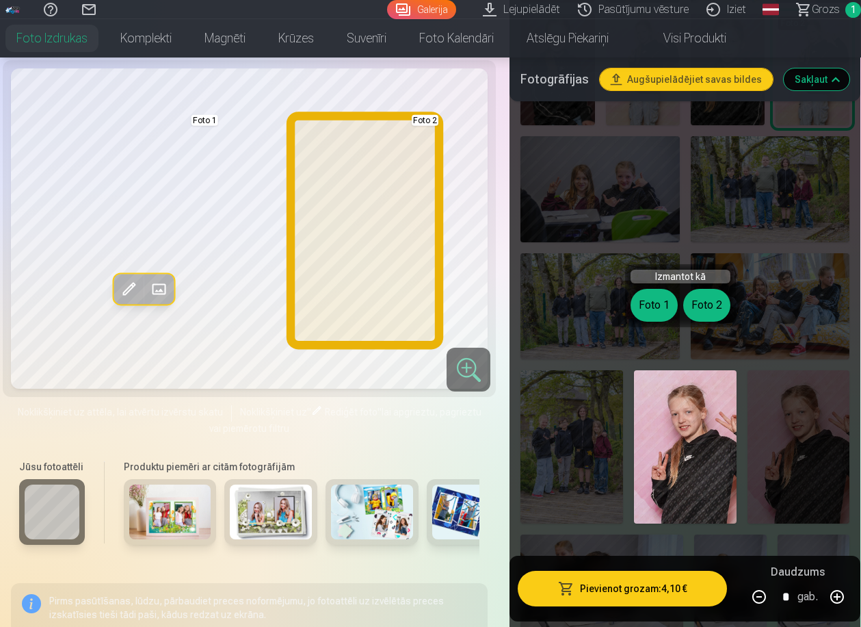
click at [713, 298] on button "Foto 2" at bounding box center [706, 305] width 47 height 33
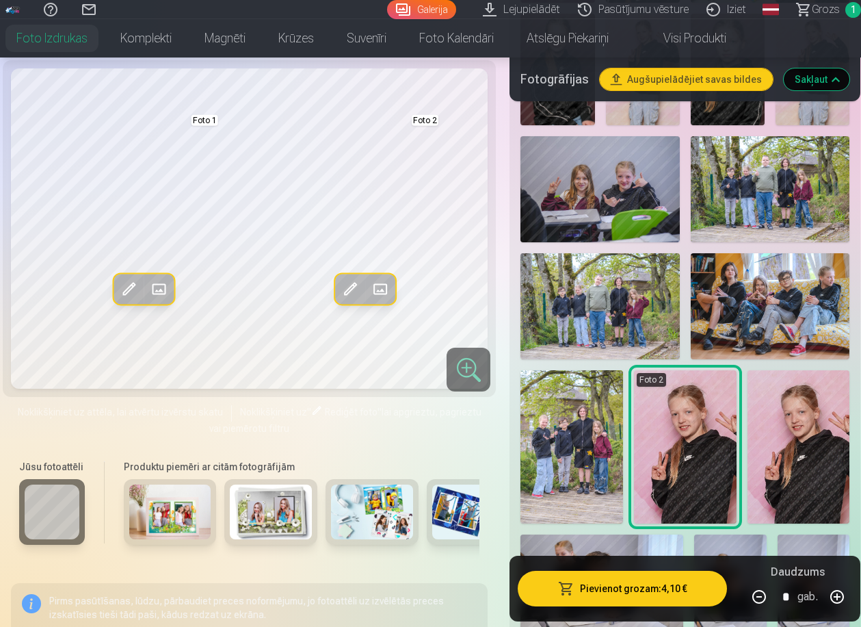
click at [781, 395] on img at bounding box center [799, 447] width 103 height 154
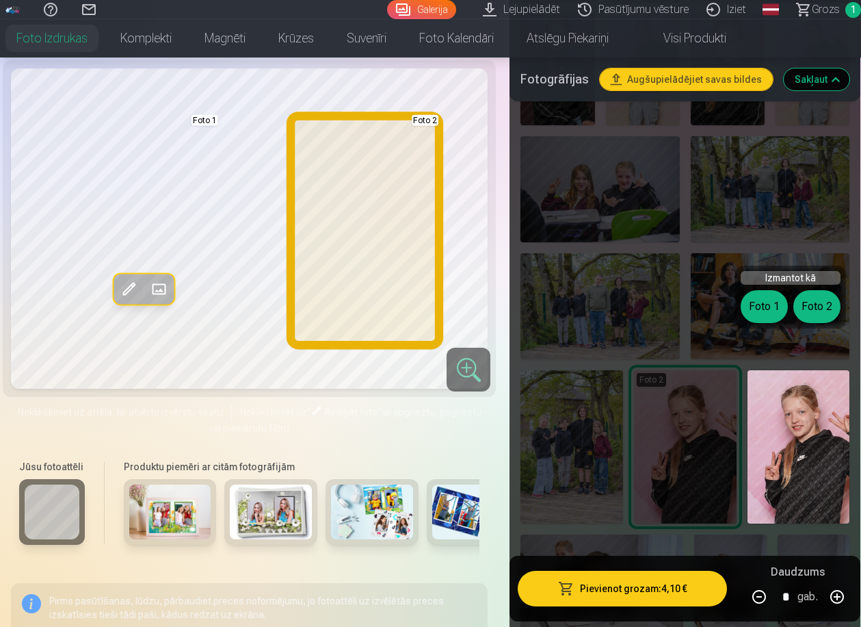
click at [813, 310] on button "Foto 2" at bounding box center [817, 306] width 47 height 33
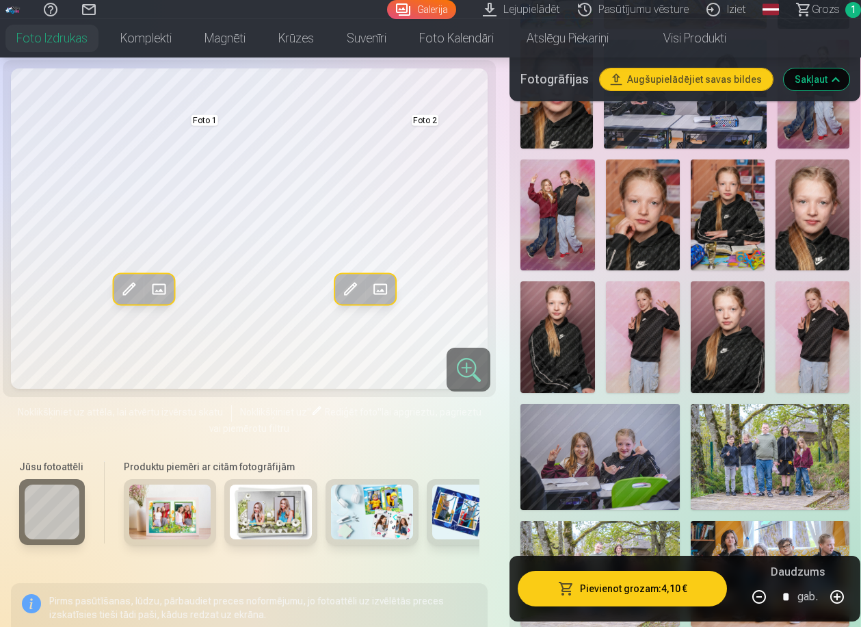
scroll to position [1077, 0]
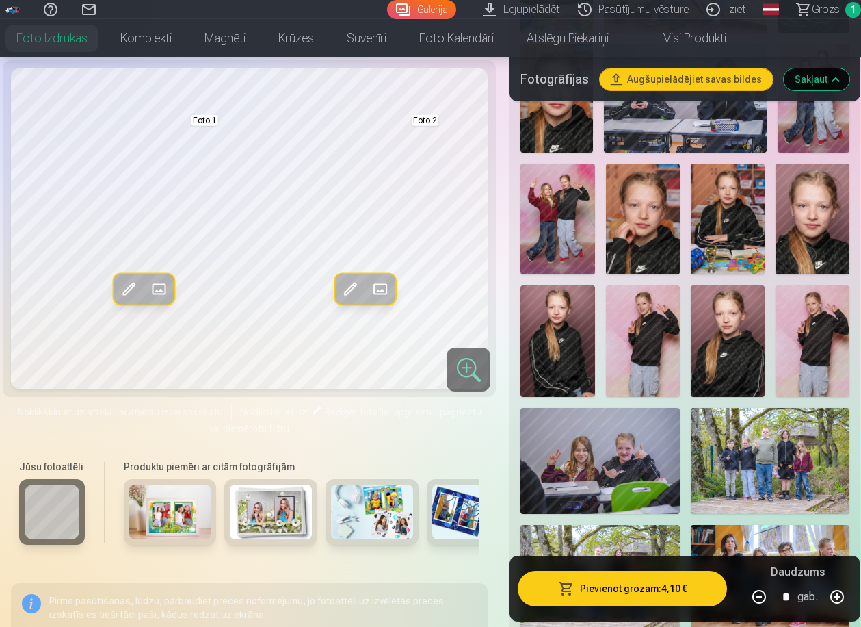
click at [796, 323] on img at bounding box center [813, 340] width 74 height 111
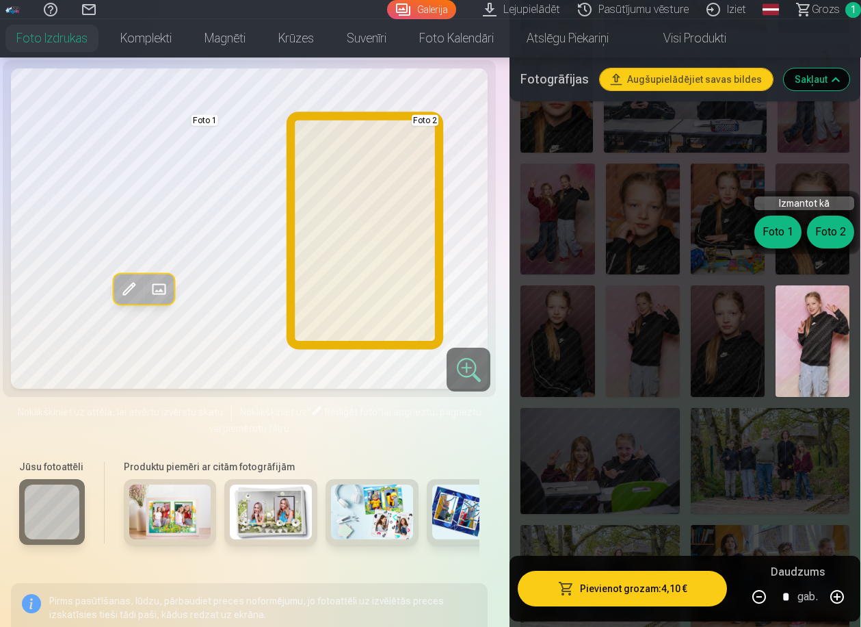
click at [830, 230] on button "Foto 2" at bounding box center [830, 232] width 47 height 33
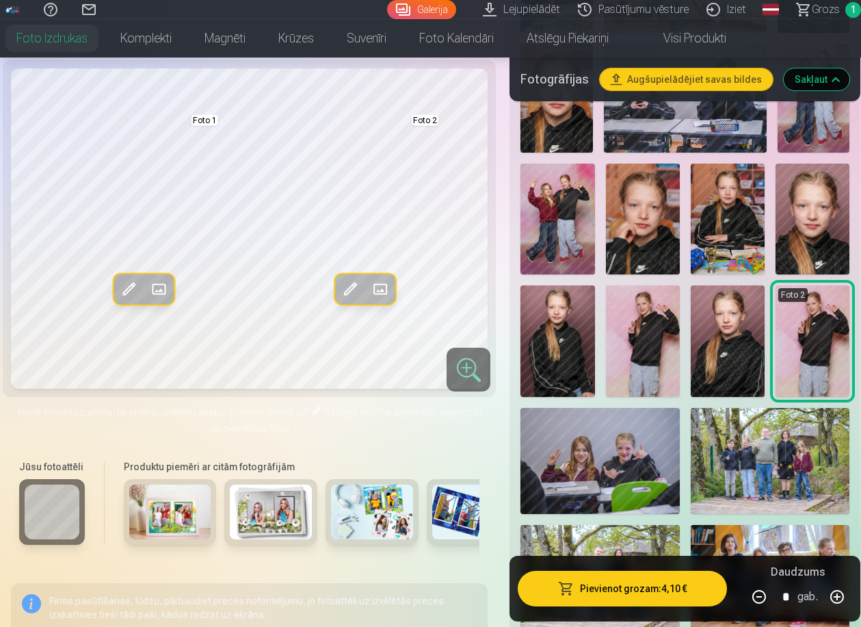
click at [657, 296] on img at bounding box center [643, 340] width 74 height 111
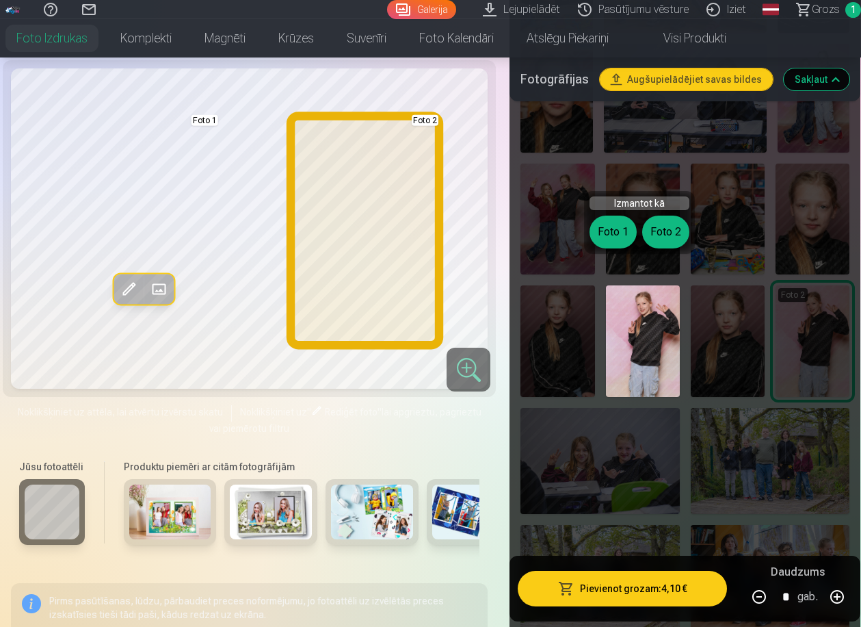
click at [685, 235] on button "Foto 2" at bounding box center [665, 232] width 47 height 33
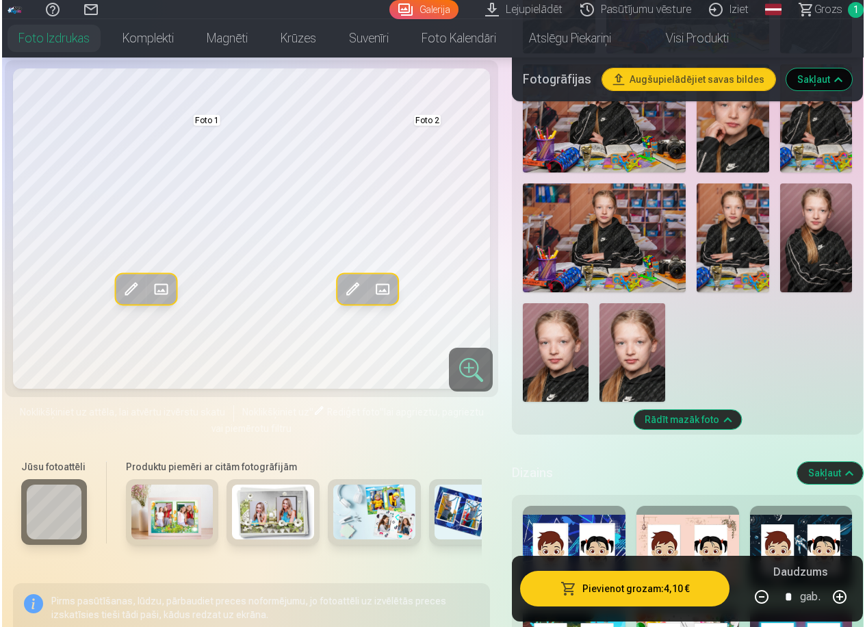
scroll to position [2295, 0]
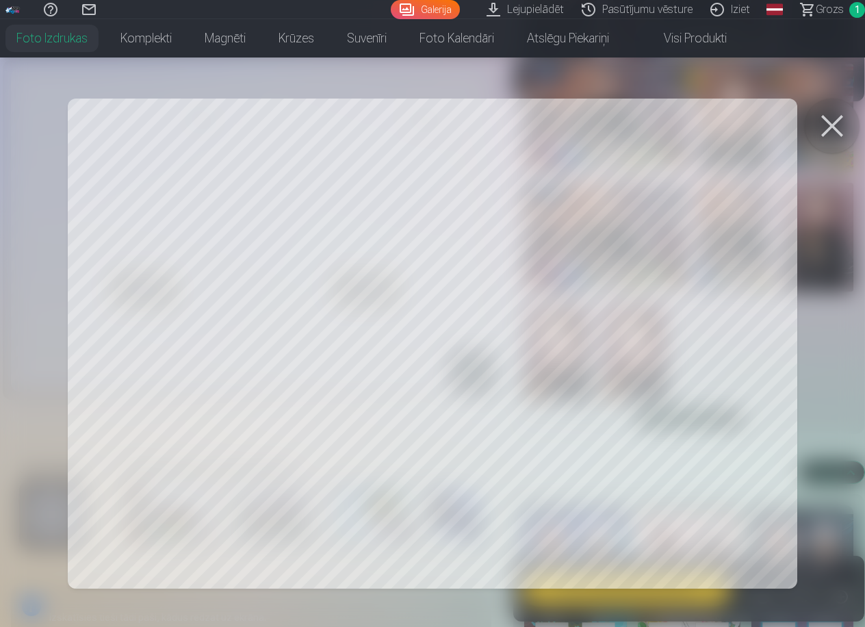
click at [430, 211] on div at bounding box center [432, 313] width 865 height 627
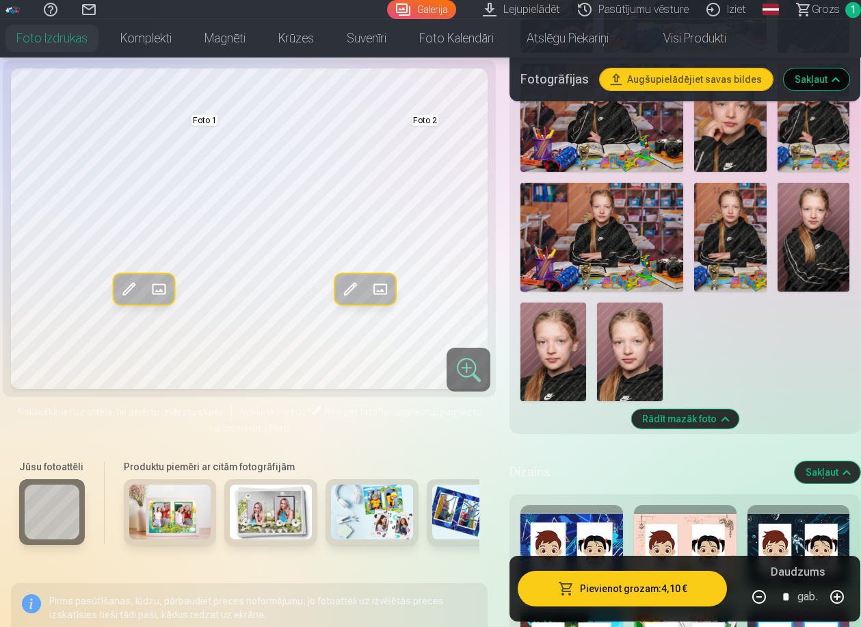
click at [344, 287] on span at bounding box center [350, 289] width 22 height 22
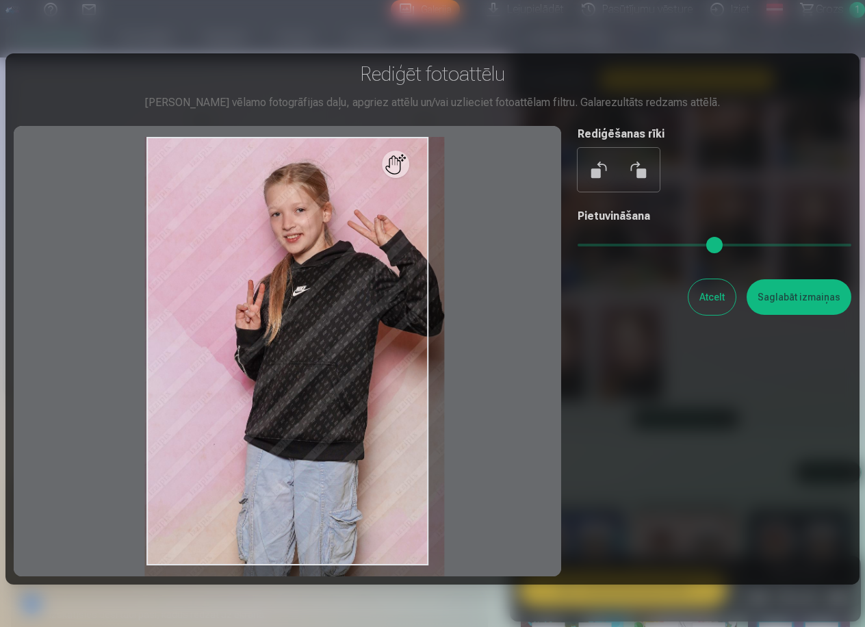
drag, startPoint x: 577, startPoint y: 248, endPoint x: 589, endPoint y: 248, distance: 11.6
click at [589, 246] on input "range" at bounding box center [714, 245] width 274 height 3
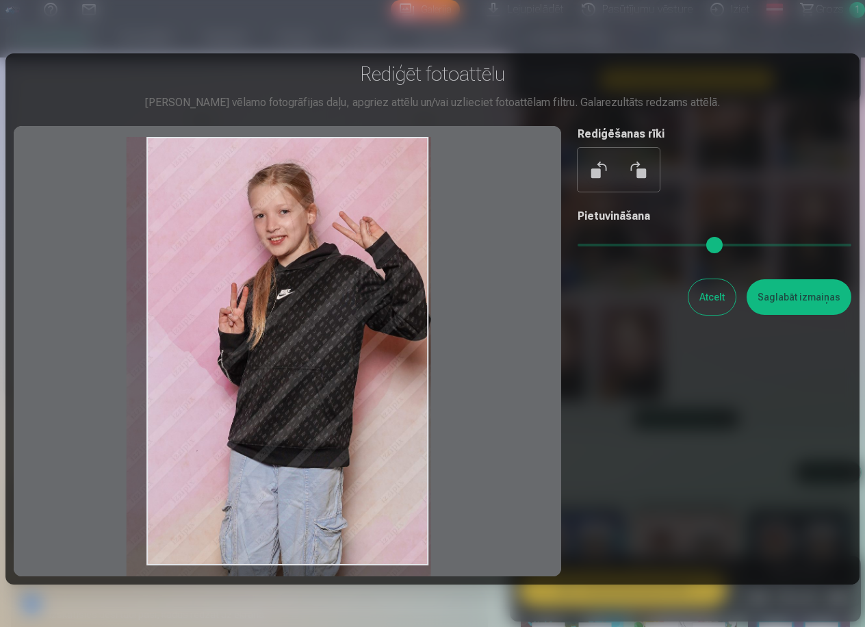
drag, startPoint x: 394, startPoint y: 310, endPoint x: 355, endPoint y: 311, distance: 39.0
click at [355, 311] on div at bounding box center [287, 351] width 547 height 450
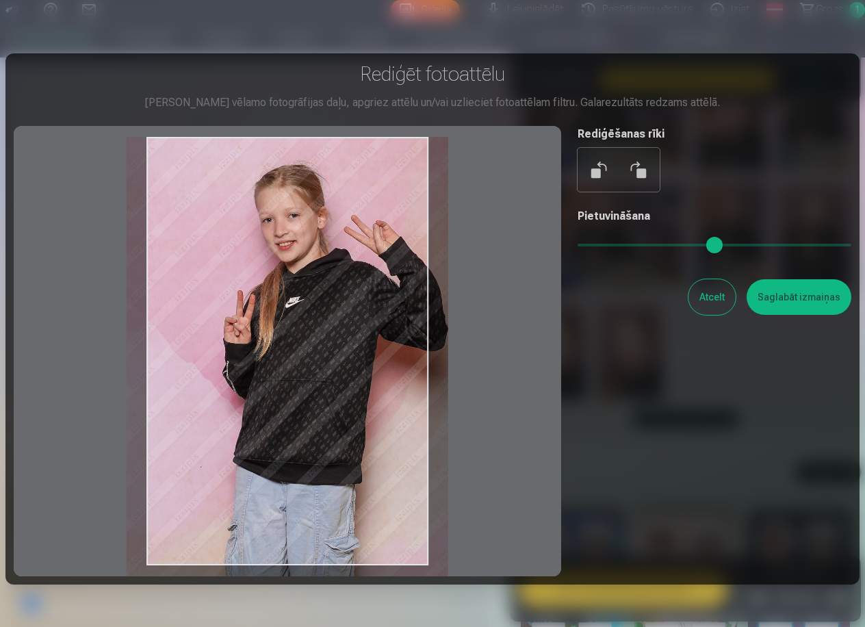
click at [599, 246] on input "range" at bounding box center [714, 245] width 274 height 3
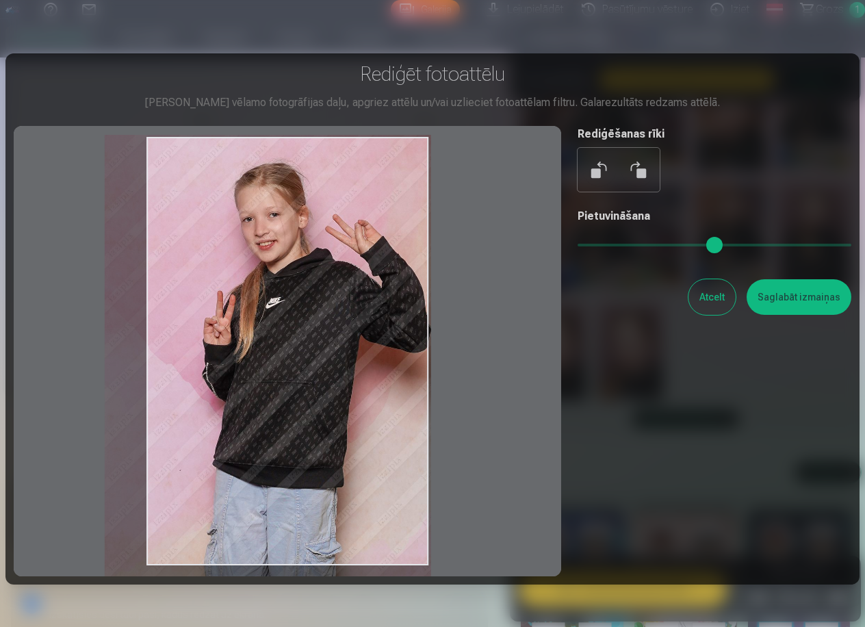
drag, startPoint x: 361, startPoint y: 289, endPoint x: 327, endPoint y: 287, distance: 33.6
click at [327, 287] on div at bounding box center [287, 351] width 547 height 450
type input "****"
click at [321, 287] on div at bounding box center [287, 351] width 547 height 450
click at [788, 299] on button "Saglabāt izmaiņas" at bounding box center [798, 297] width 105 height 36
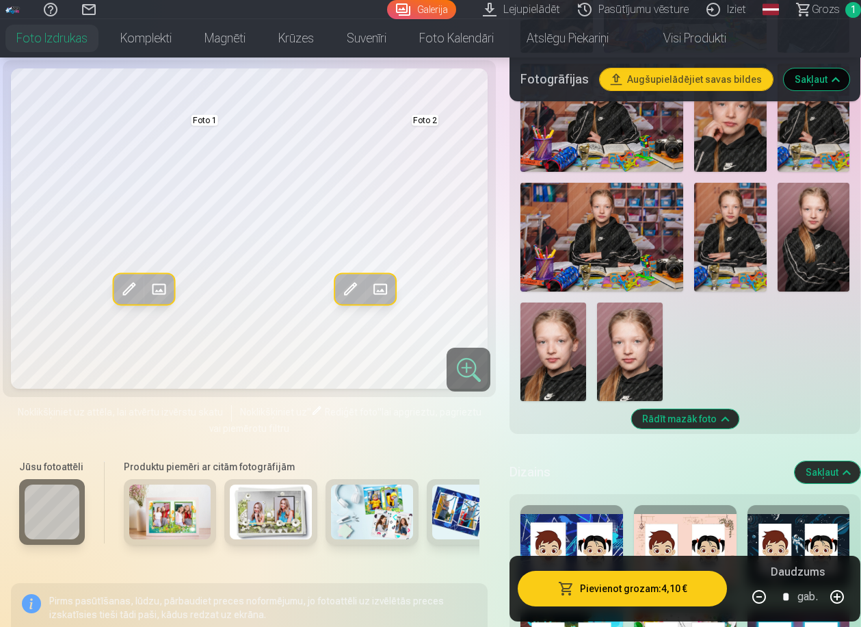
click at [641, 592] on button "Pievienot grozam : 4,10 €" at bounding box center [622, 589] width 209 height 36
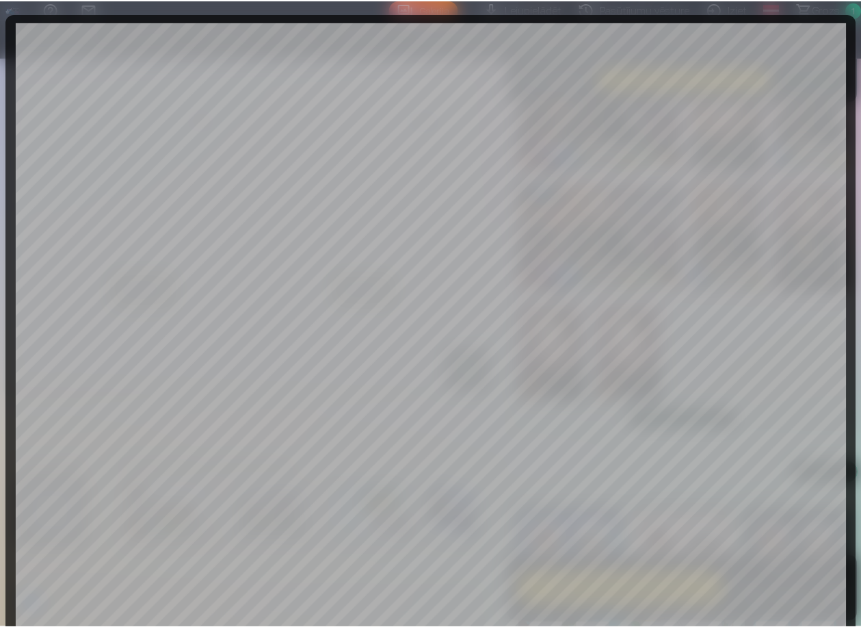
scroll to position [305, 0]
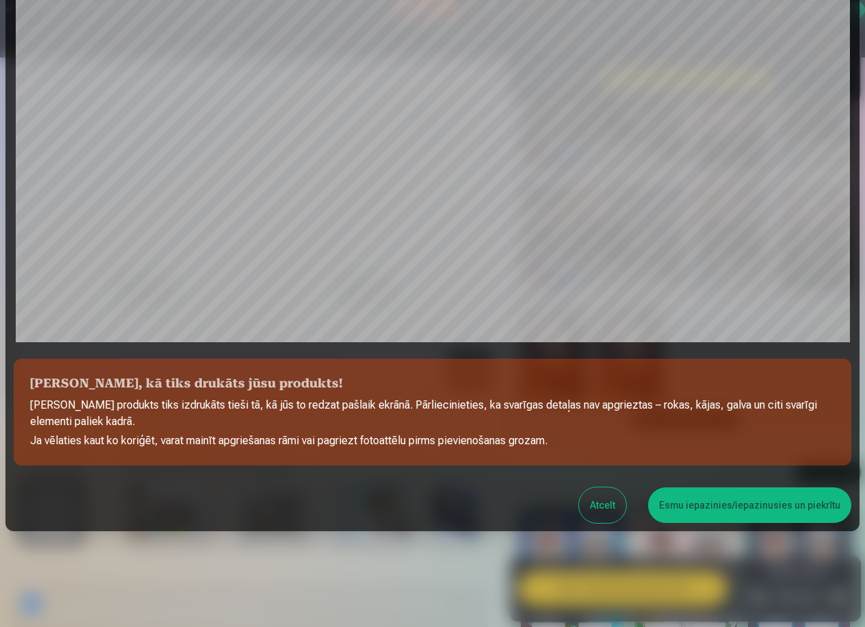
click at [739, 508] on button "Esmu iepazinies/iepazinusies un piekrītu" at bounding box center [749, 505] width 203 height 36
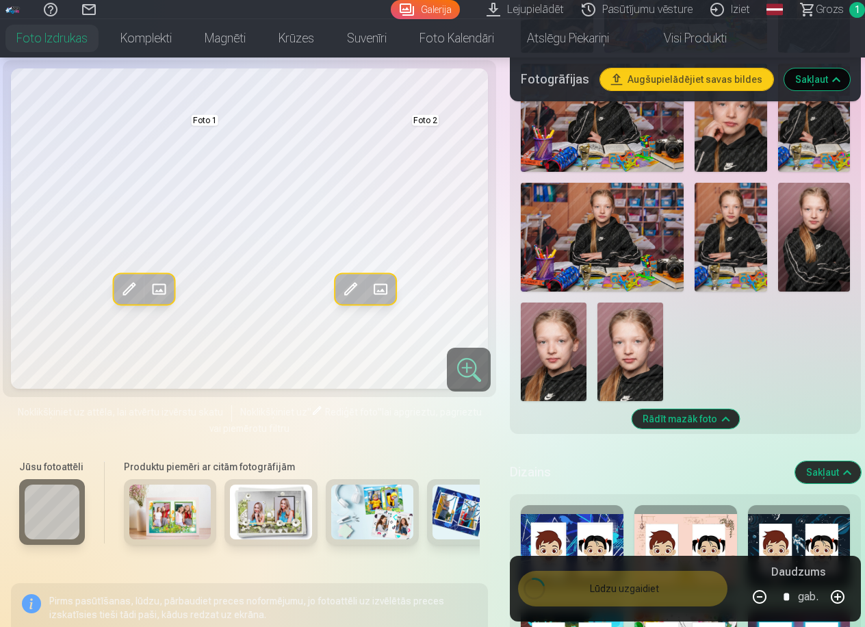
scroll to position [303, 0]
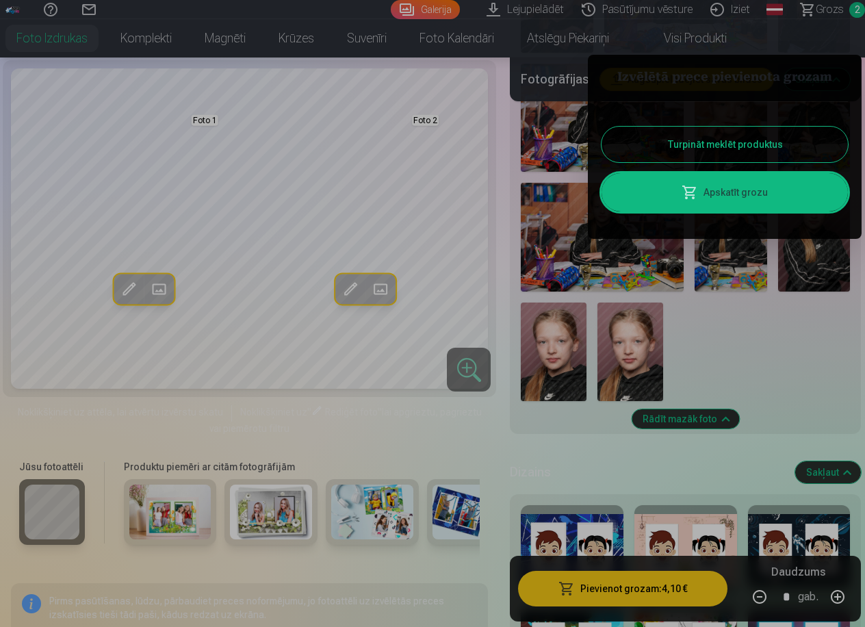
click at [722, 193] on link "Apskatīt grozu" at bounding box center [724, 192] width 246 height 38
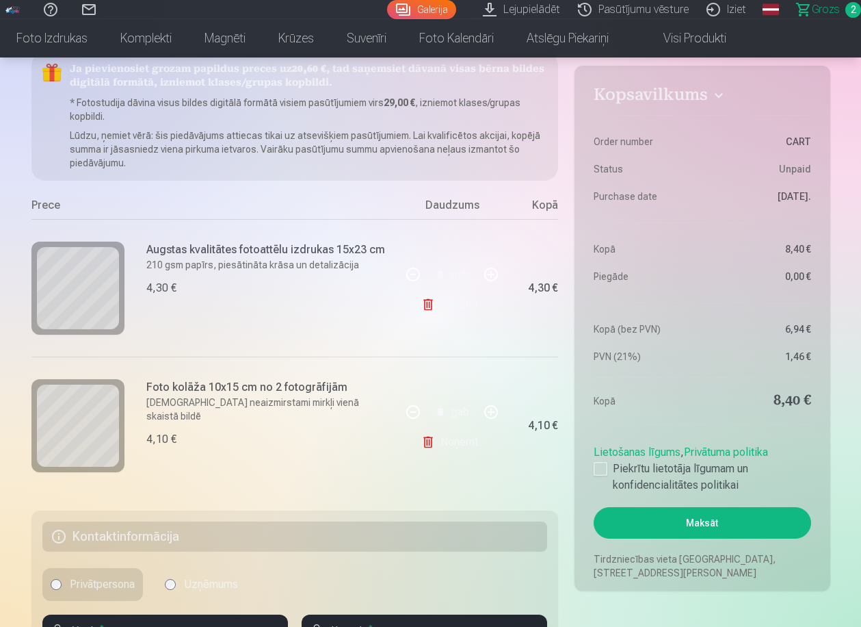
scroll to position [134, 0]
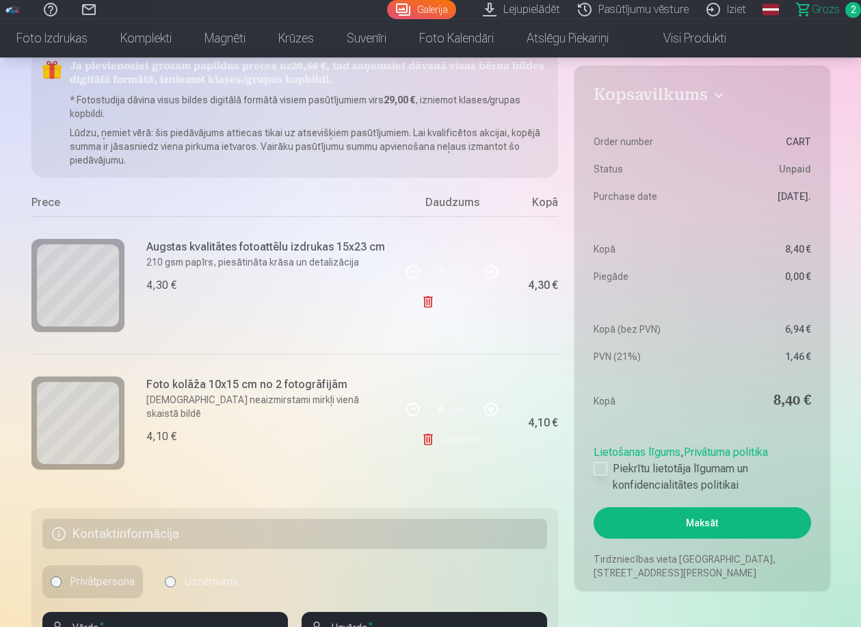
click at [607, 465] on div at bounding box center [601, 469] width 14 height 14
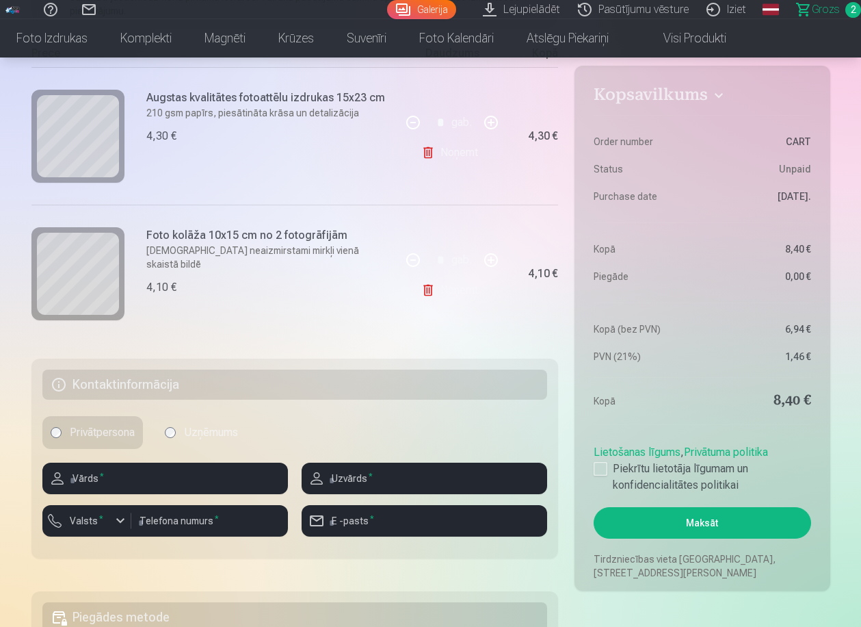
scroll to position [284, 0]
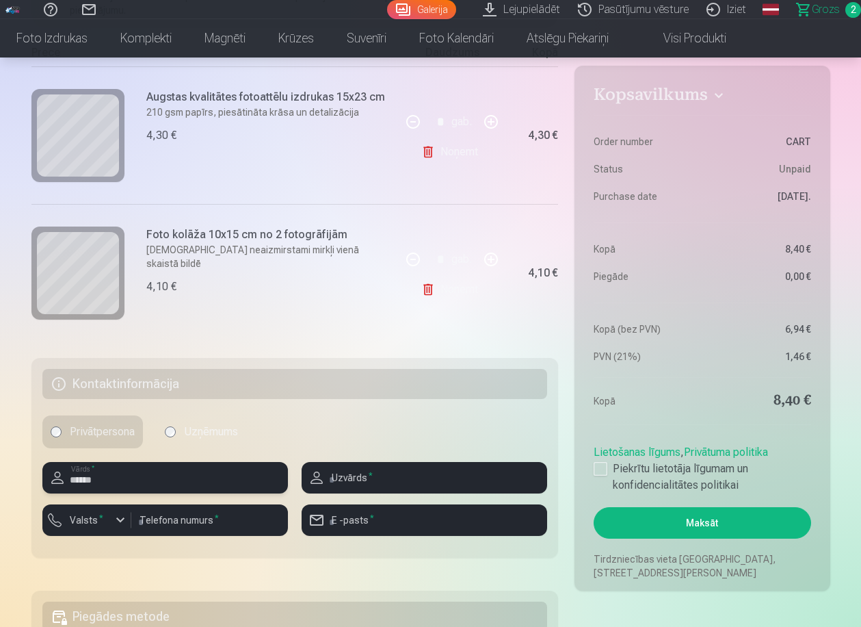
type input "******"
type input "*****"
click at [170, 524] on input "number" at bounding box center [209, 519] width 157 height 31
click at [114, 523] on div "button" at bounding box center [120, 520] width 16 height 16
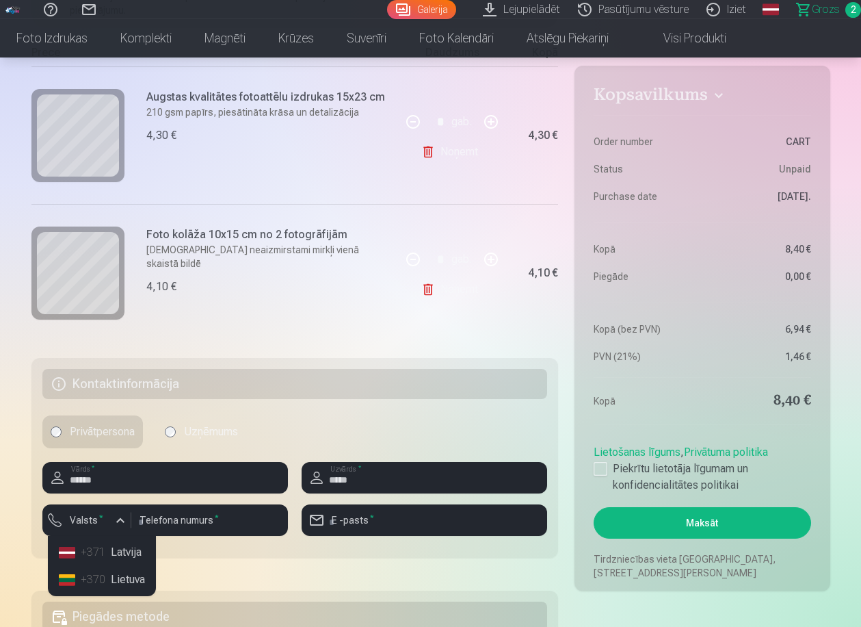
click at [109, 546] on li "+371 Latvija" at bounding box center [101, 551] width 97 height 27
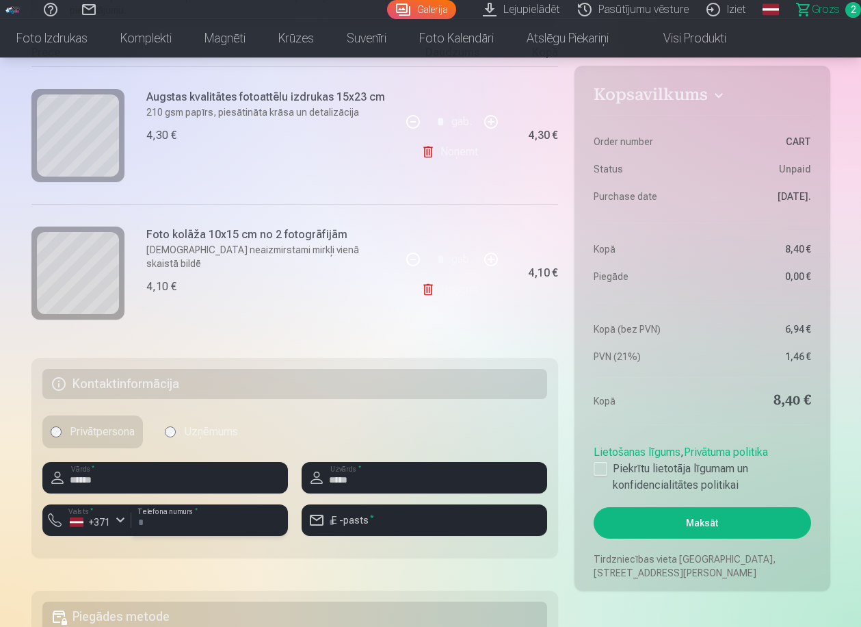
click at [180, 517] on input "number" at bounding box center [209, 519] width 157 height 31
type input "********"
type input "**********"
click at [671, 521] on button "Maksāt" at bounding box center [702, 522] width 217 height 31
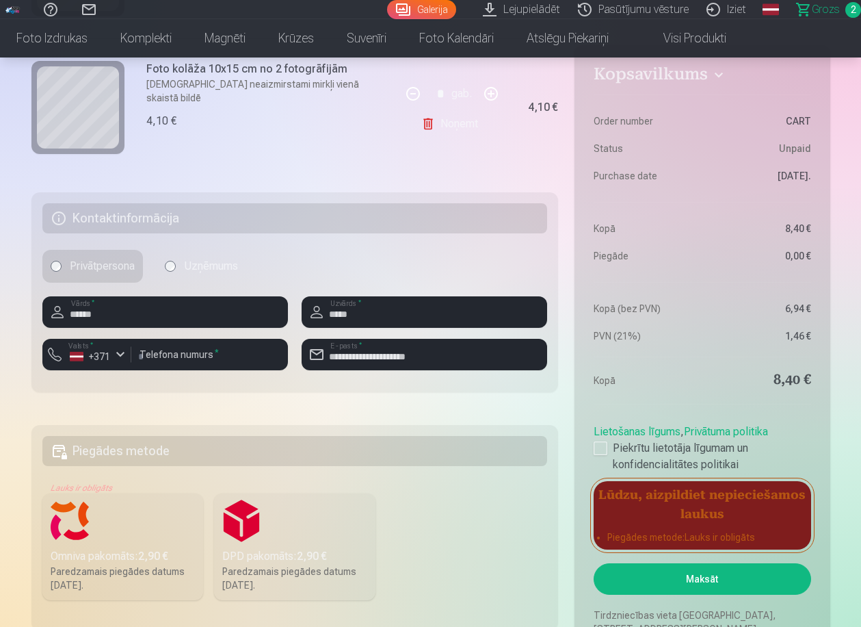
scroll to position [465, 0]
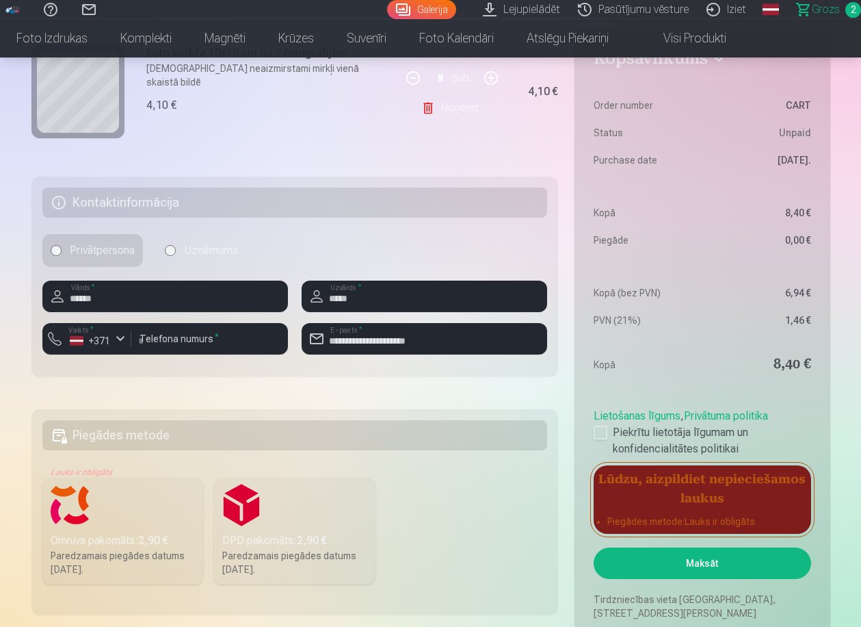
click at [244, 510] on label "DPD pakomāts : 2,90 € Paredzamais piegādes datums [DATE]." at bounding box center [294, 531] width 161 height 107
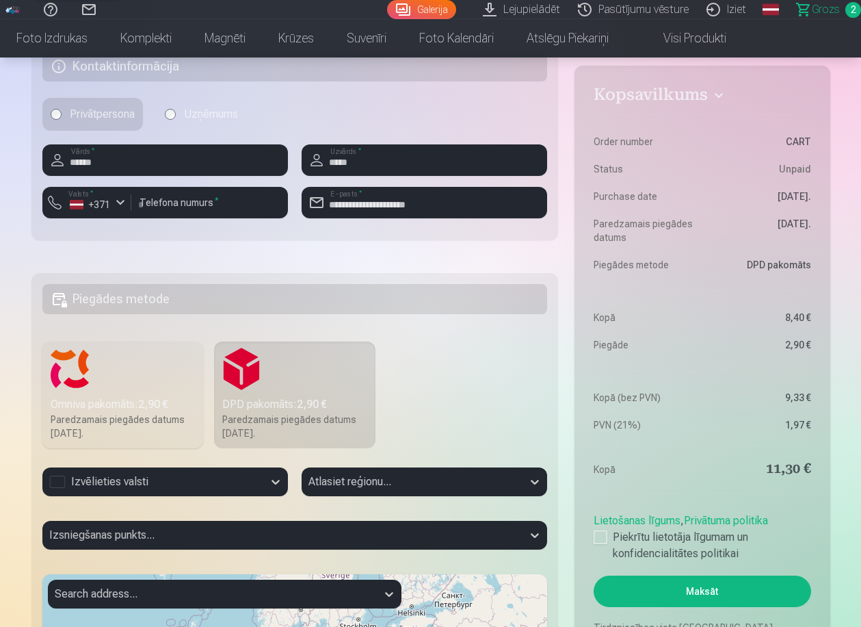
scroll to position [612, 0]
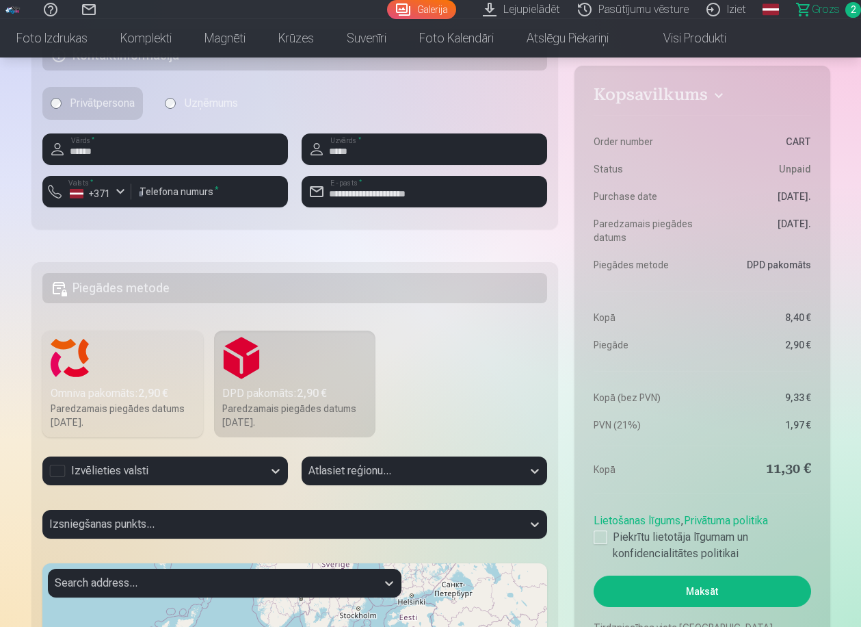
click at [242, 469] on div "Izvēlieties valsti" at bounding box center [152, 470] width 207 height 16
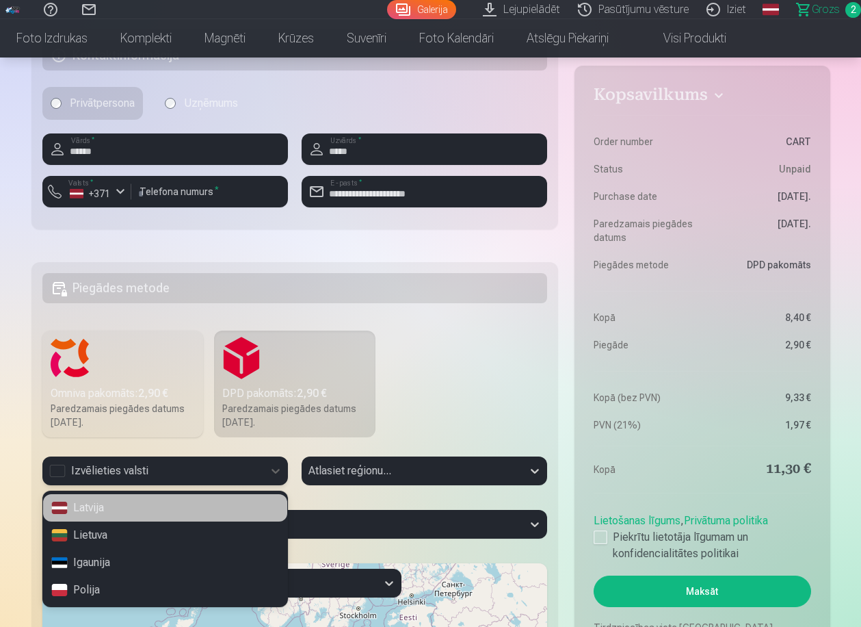
click at [206, 507] on div "Latvija" at bounding box center [165, 507] width 244 height 27
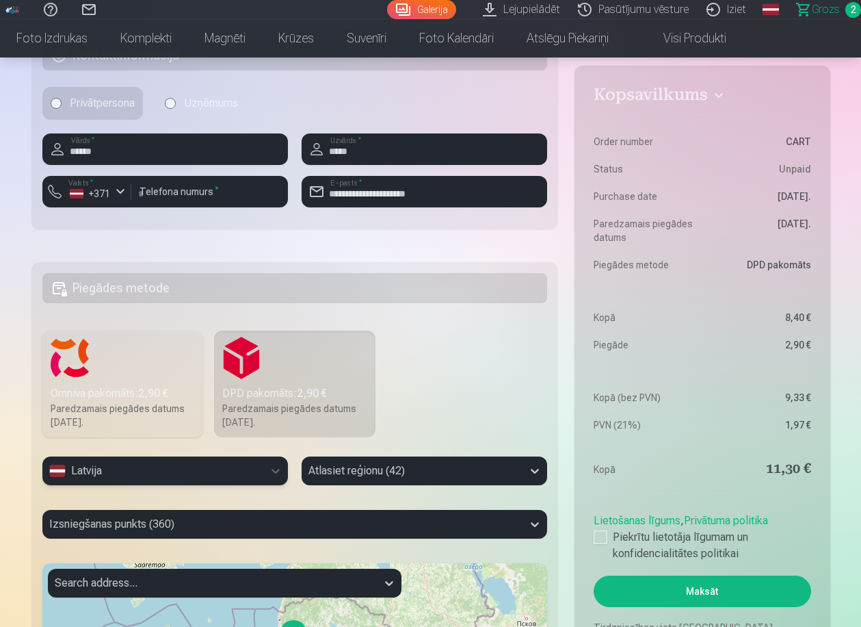
click at [334, 480] on div "Atlasiet reģionu (42)" at bounding box center [425, 470] width 246 height 29
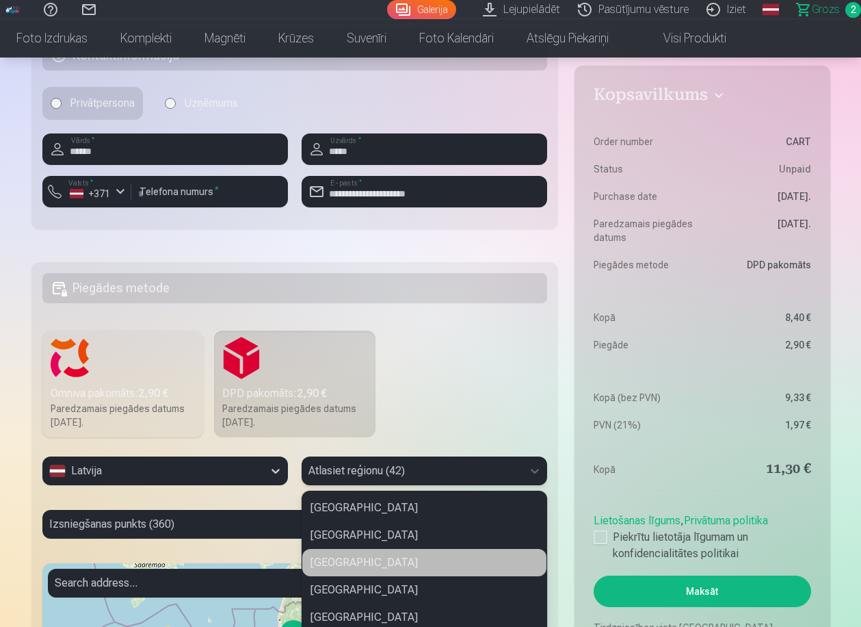
scroll to position [688, 0]
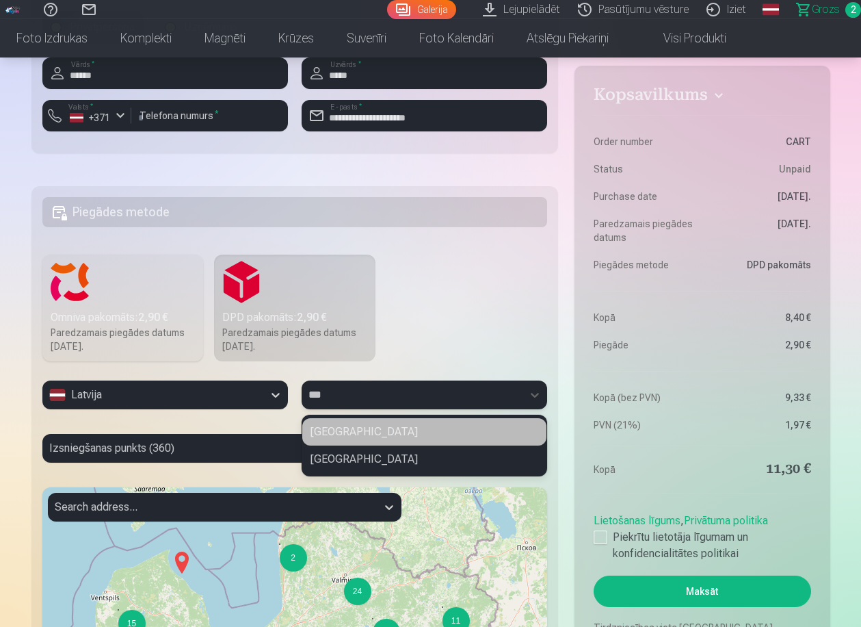
type input "****"
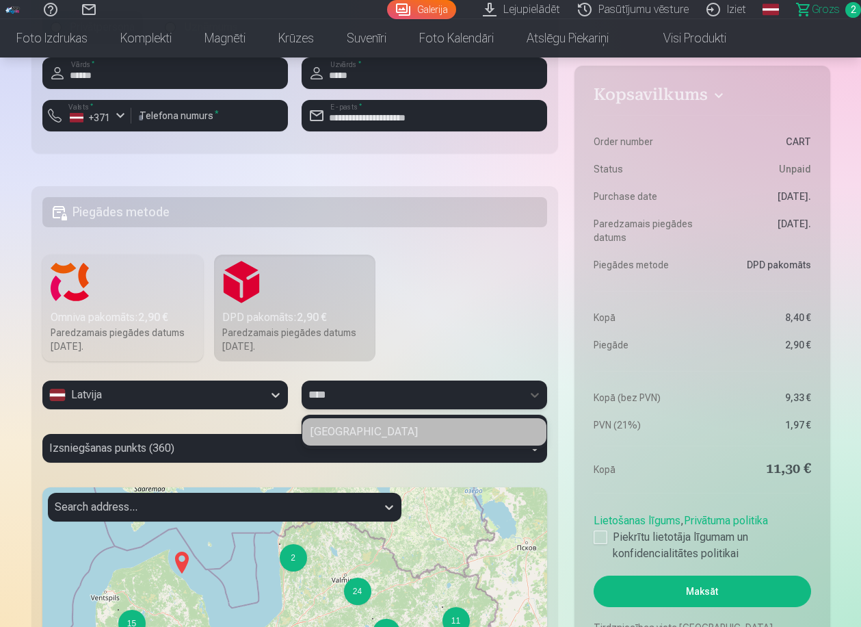
click at [377, 432] on div "[GEOGRAPHIC_DATA]" at bounding box center [424, 431] width 244 height 27
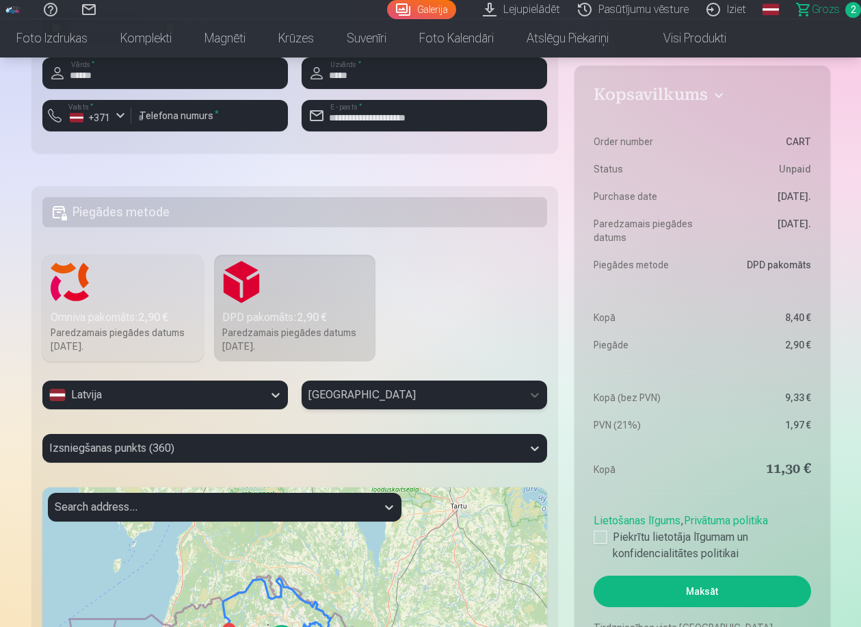
click at [340, 450] on div "Izsniegšanas punkts (360)" at bounding box center [295, 448] width 506 height 29
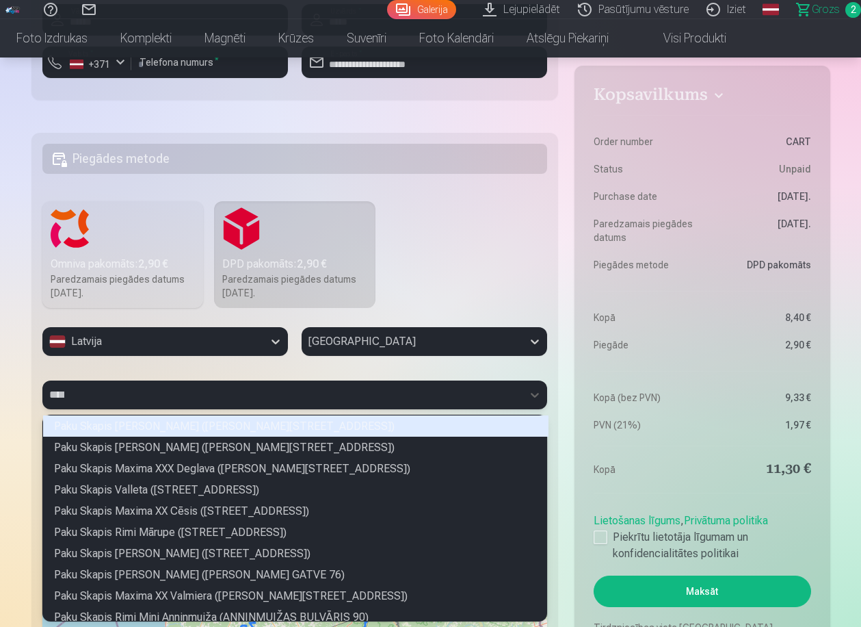
scroll to position [103, 500]
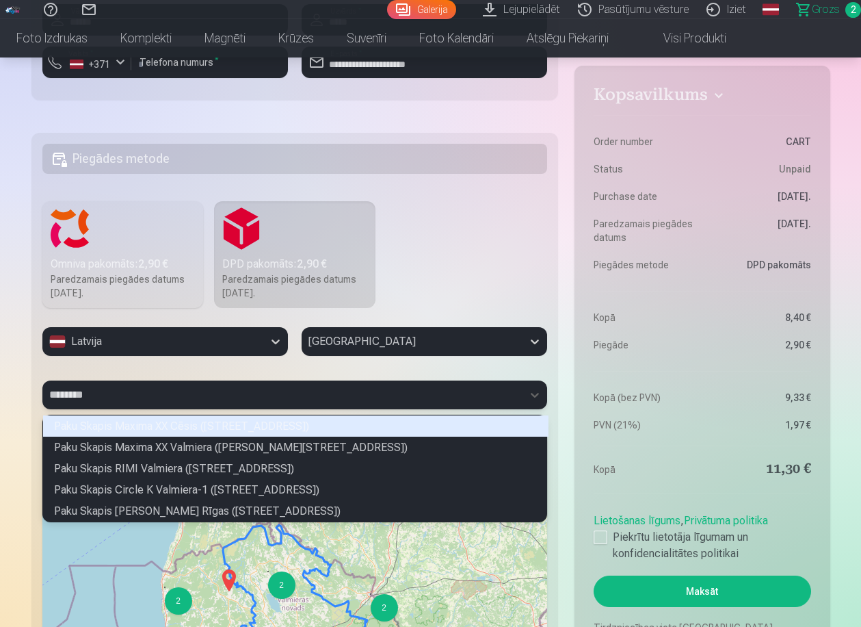
type input "********"
click at [315, 256] on div "DPD pakomāts : 2,90 €" at bounding box center [294, 264] width 145 height 16
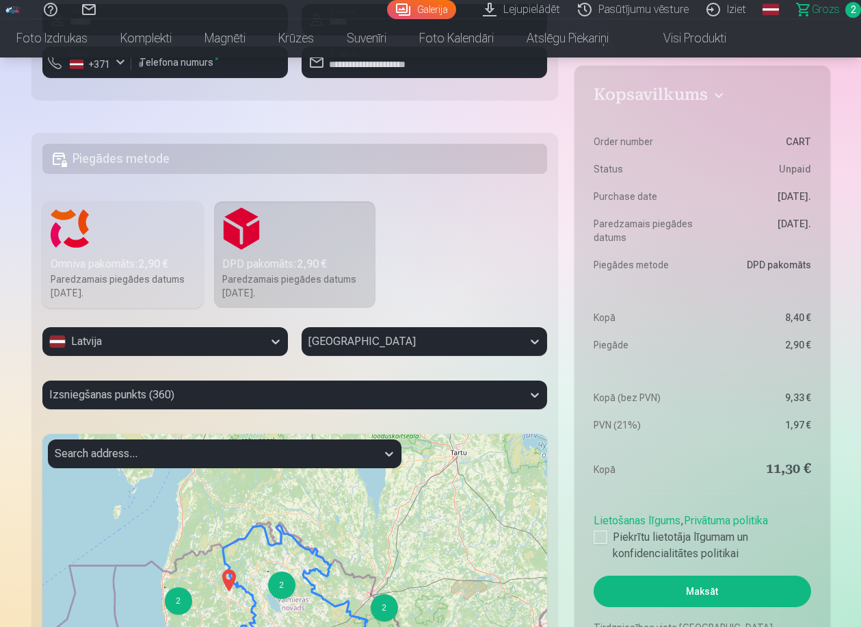
click at [306, 258] on b "2,90 €" at bounding box center [312, 263] width 30 height 13
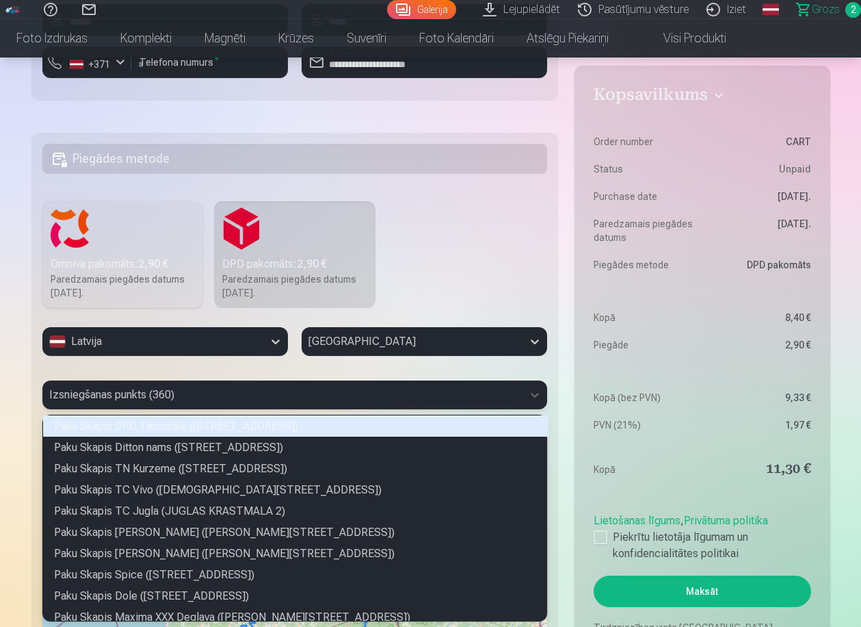
click at [189, 391] on div at bounding box center [282, 394] width 467 height 19
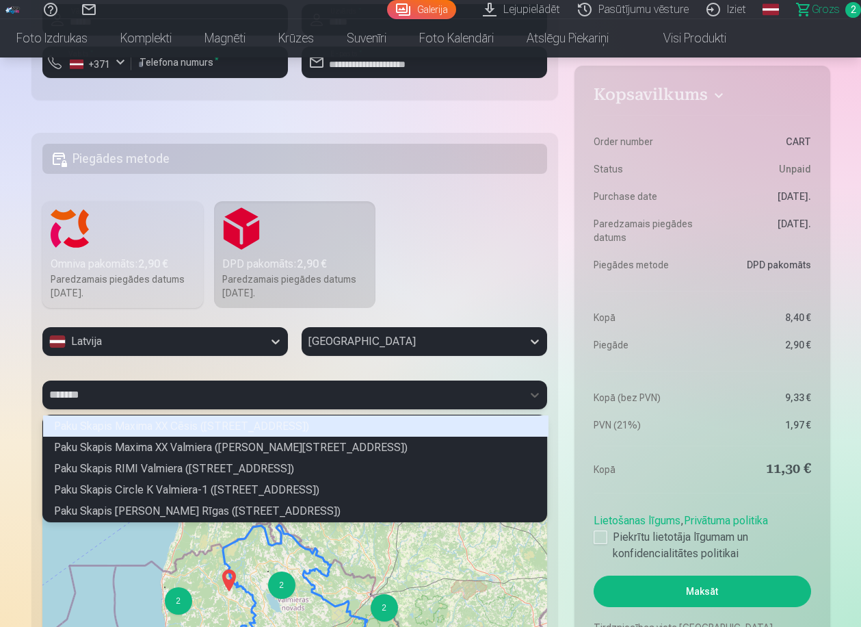
type input "********"
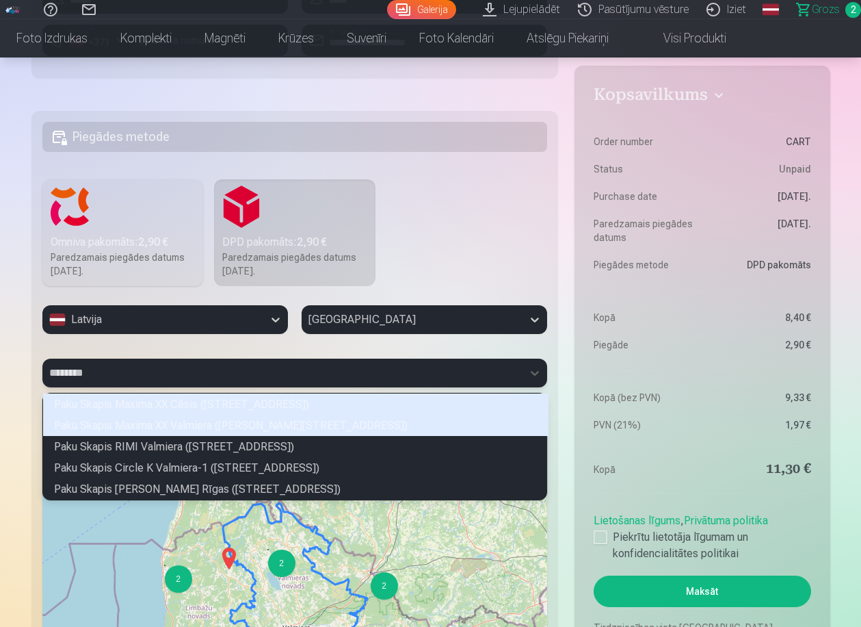
scroll to position [762, 0]
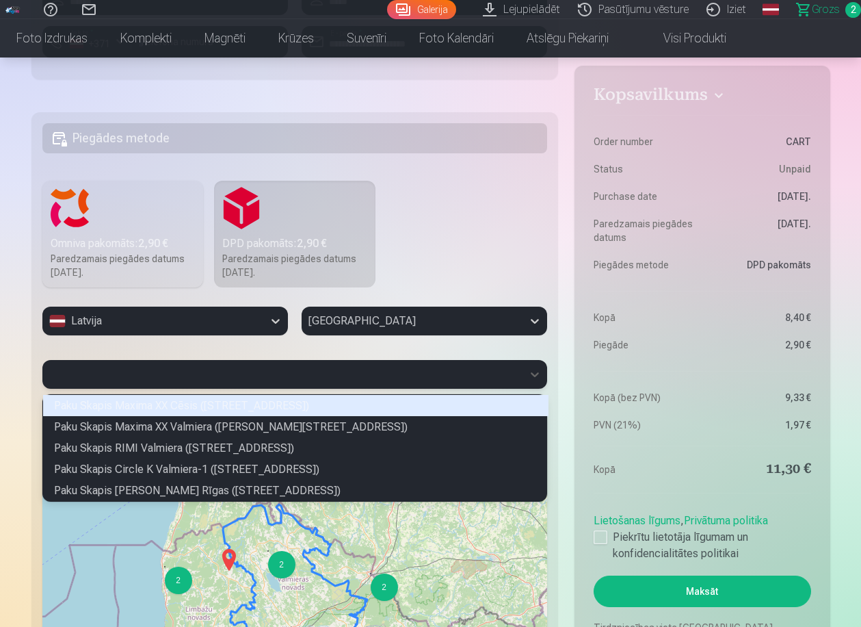
click at [123, 262] on div "Paredzamais piegādes datums [DATE]." at bounding box center [123, 265] width 145 height 27
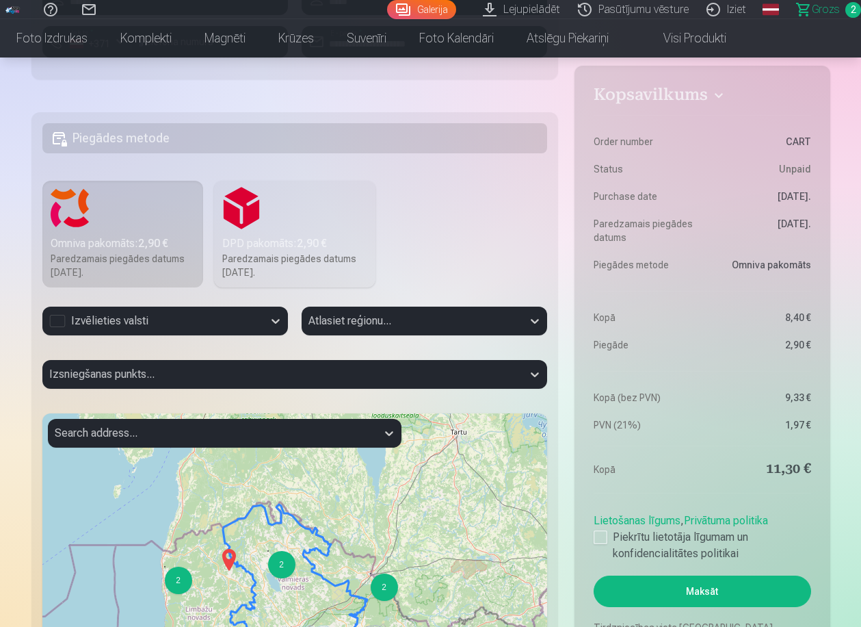
click at [139, 320] on div "Izvēlieties valsti" at bounding box center [152, 321] width 207 height 16
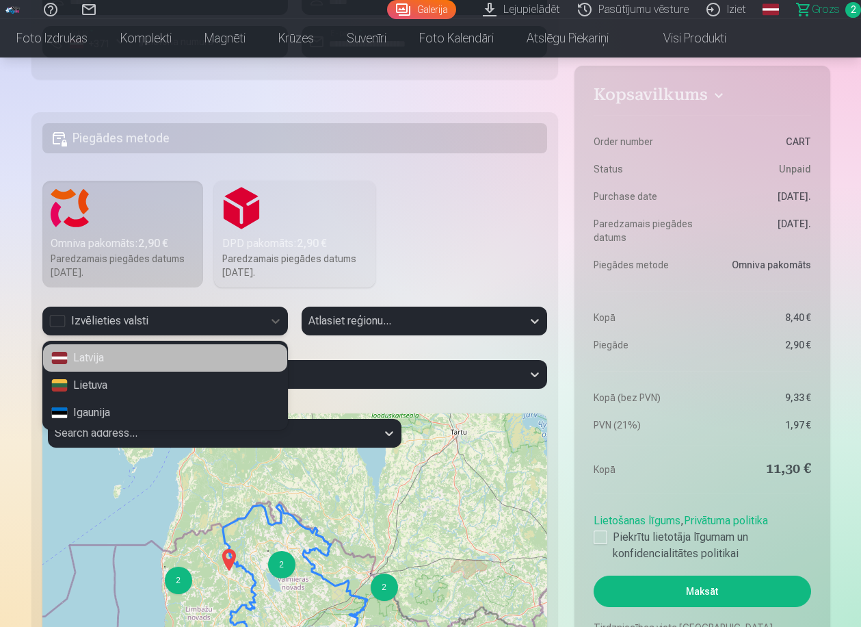
click at [107, 370] on div "Latvija" at bounding box center [165, 357] width 244 height 27
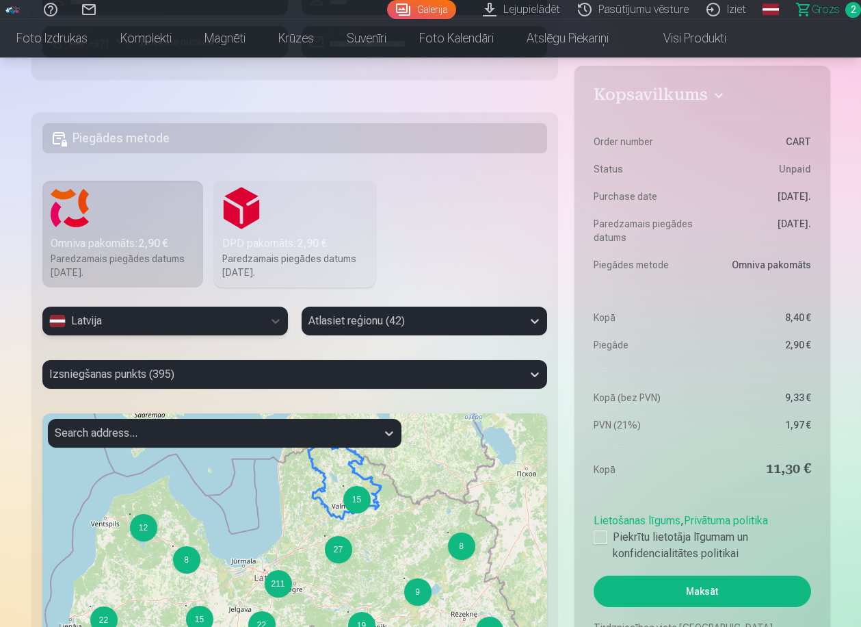
click at [325, 322] on div "Atlasiet reģionu (42)" at bounding box center [412, 321] width 207 height 16
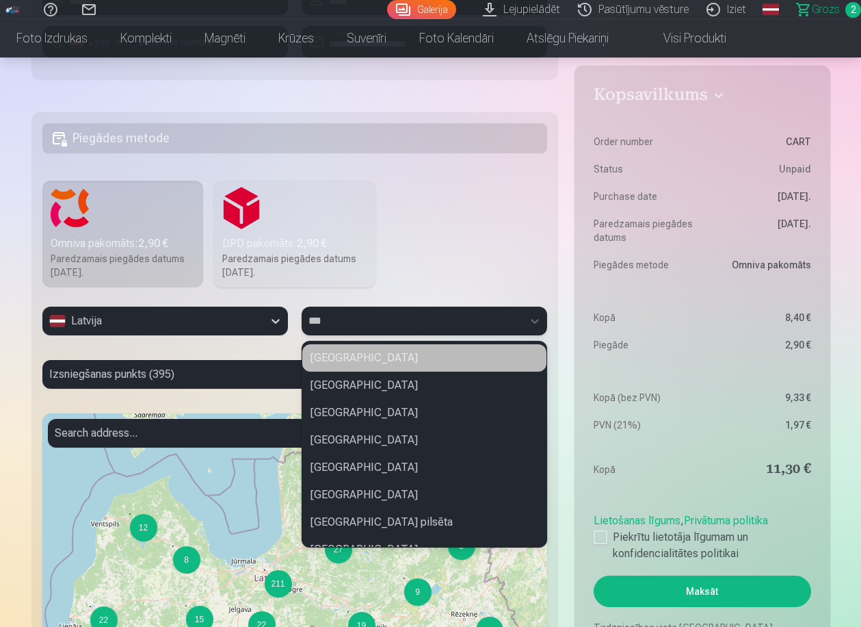
type input "****"
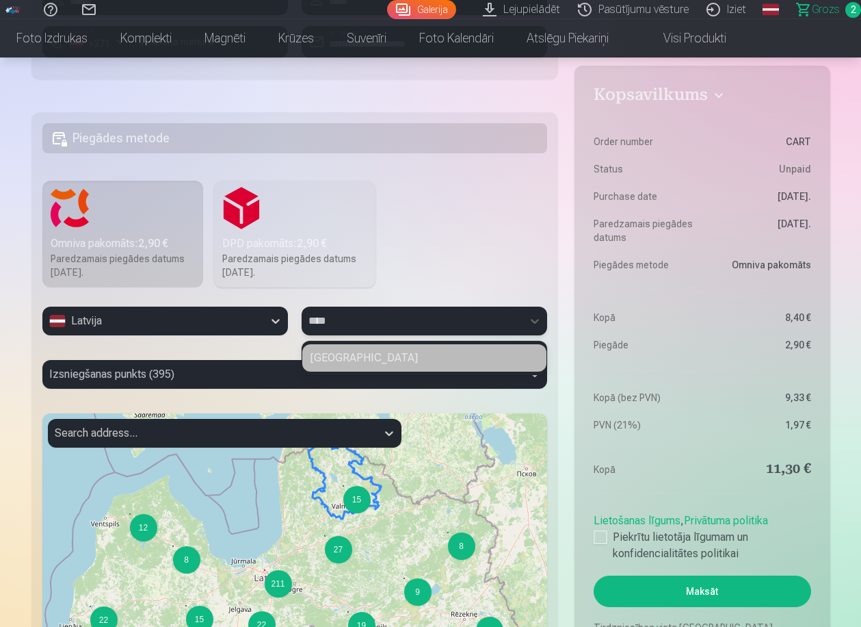
click at [327, 364] on div "[GEOGRAPHIC_DATA]" at bounding box center [424, 357] width 244 height 27
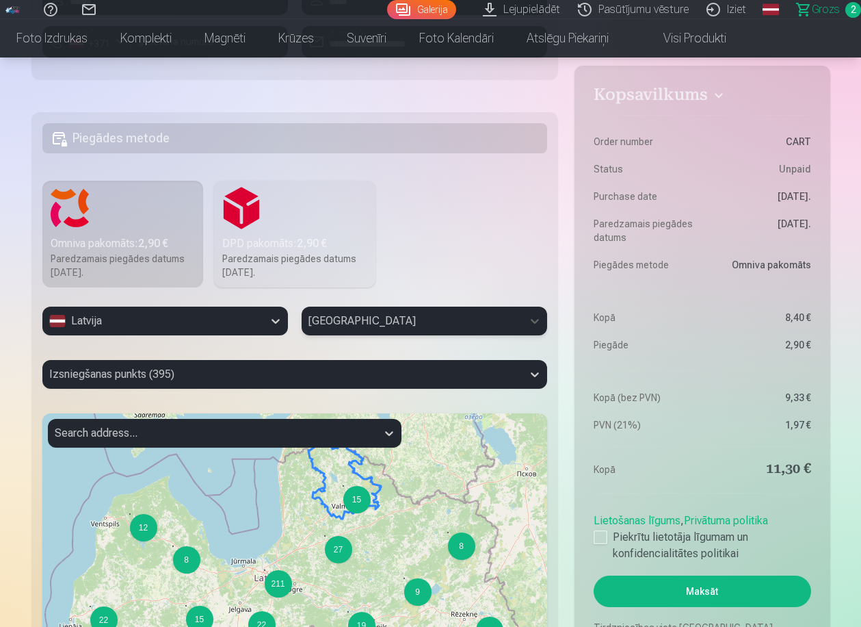
click at [283, 382] on div at bounding box center [282, 374] width 467 height 19
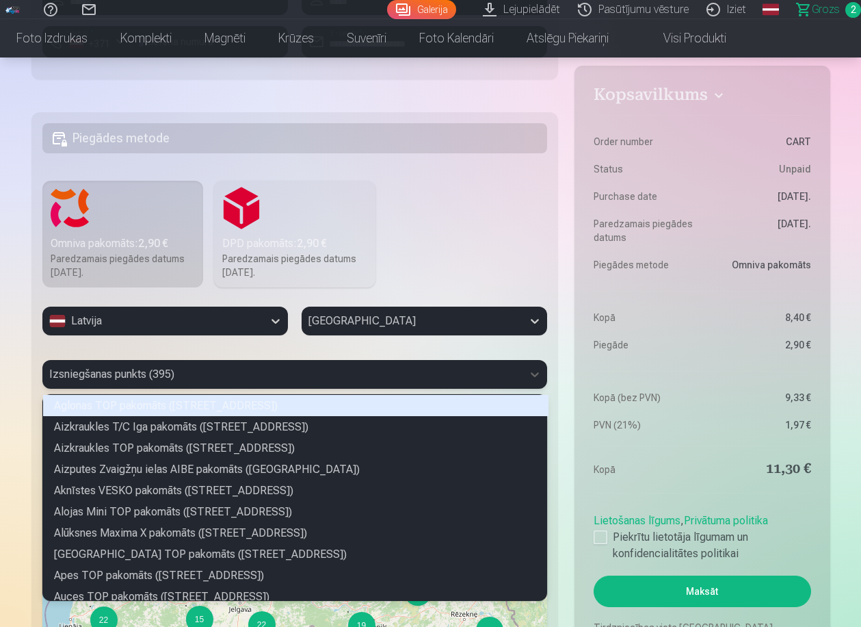
scroll to position [202, 500]
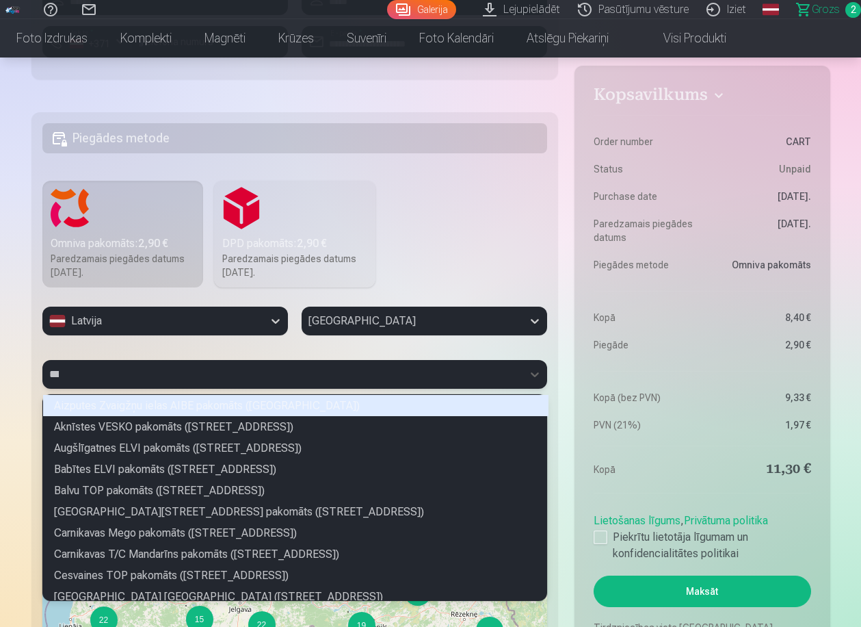
type input "****"
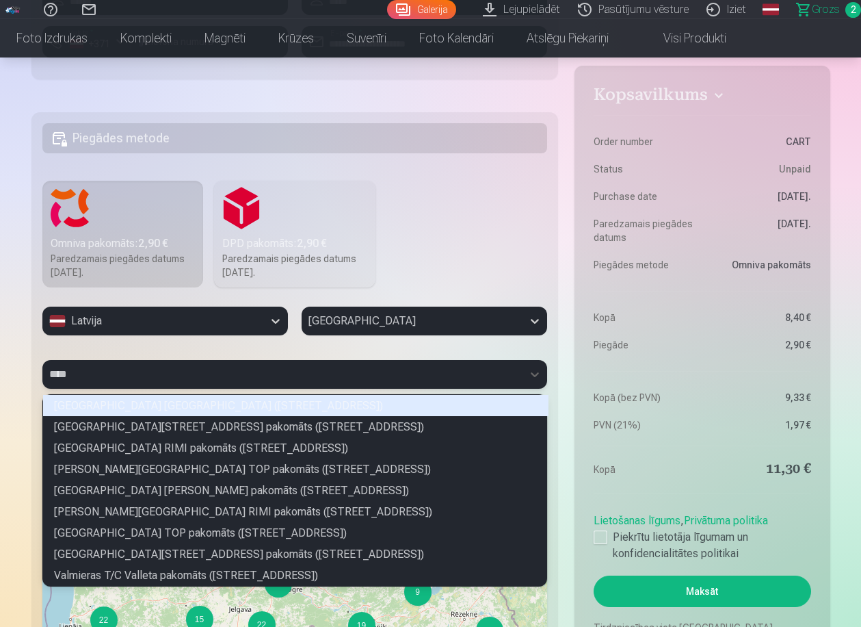
scroll to position [187, 500]
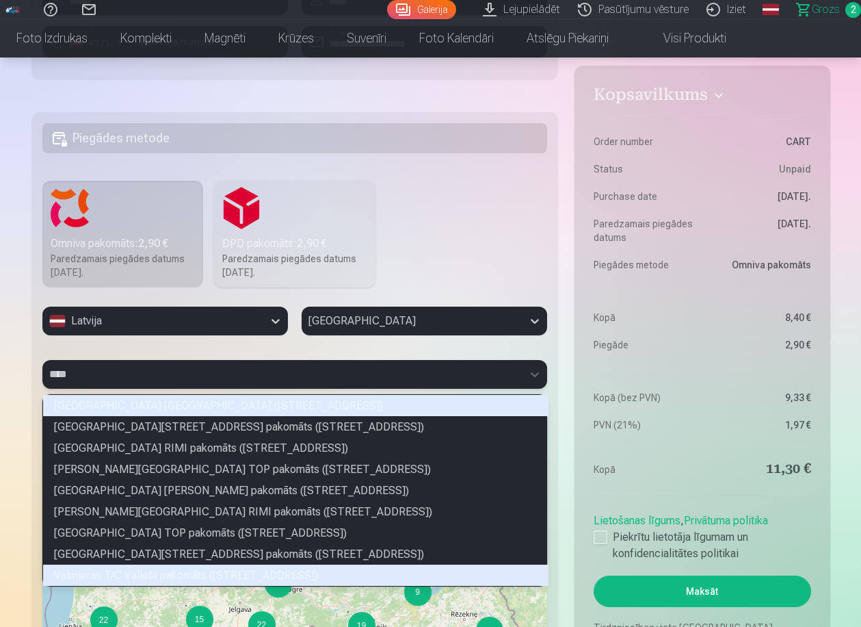
click at [207, 573] on div "Valmieras T/C Valleta pakomāts ([STREET_ADDRESS])" at bounding box center [296, 574] width 506 height 21
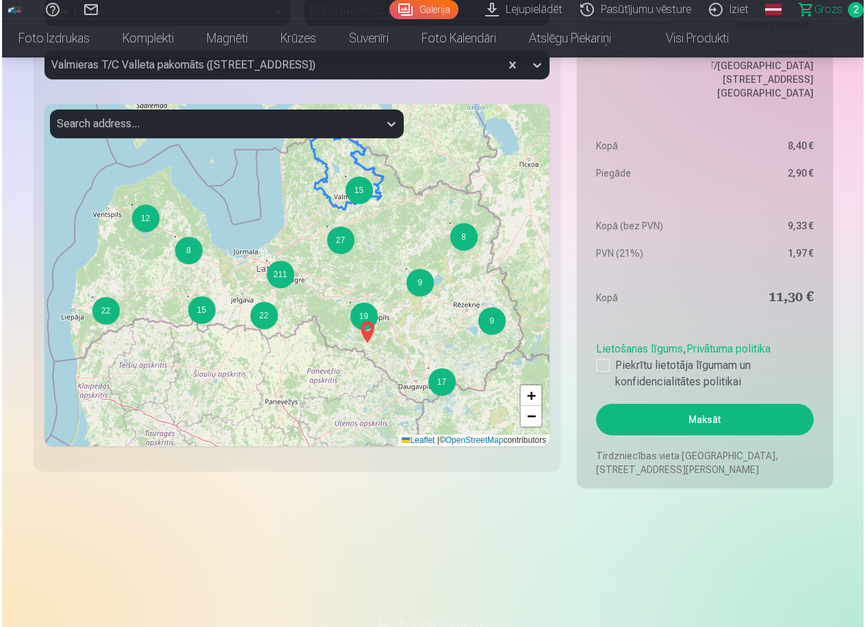
scroll to position [1082, 0]
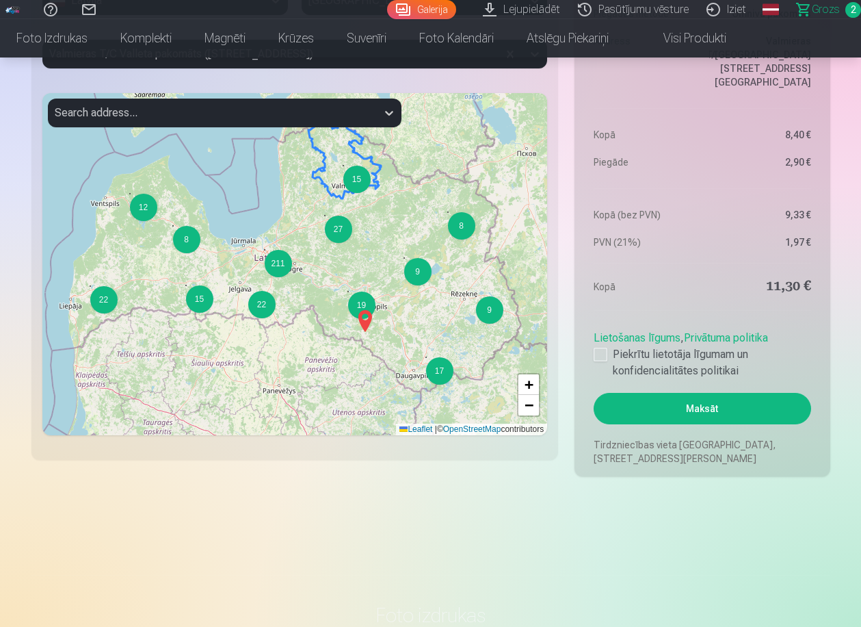
click at [714, 408] on button "Maksāt" at bounding box center [702, 408] width 217 height 31
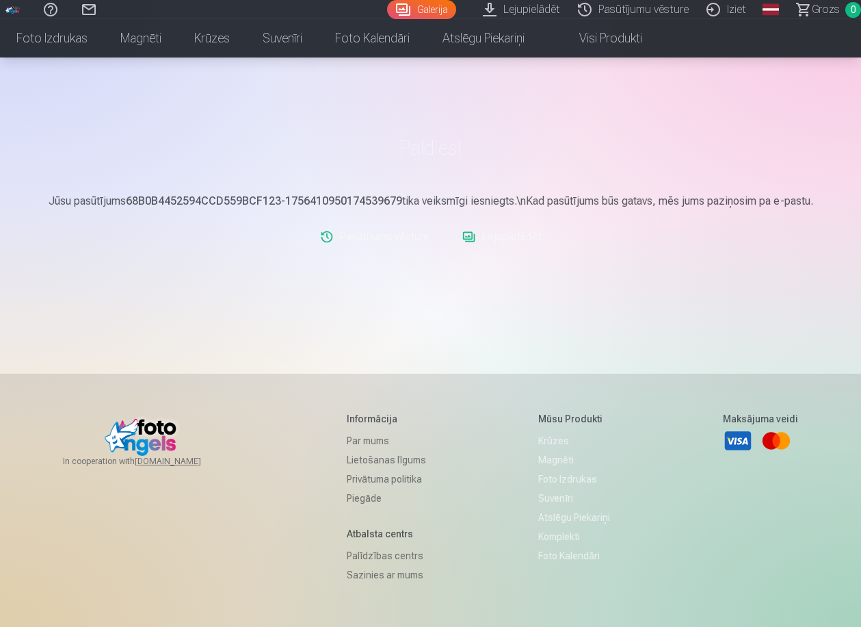
scroll to position [75, 0]
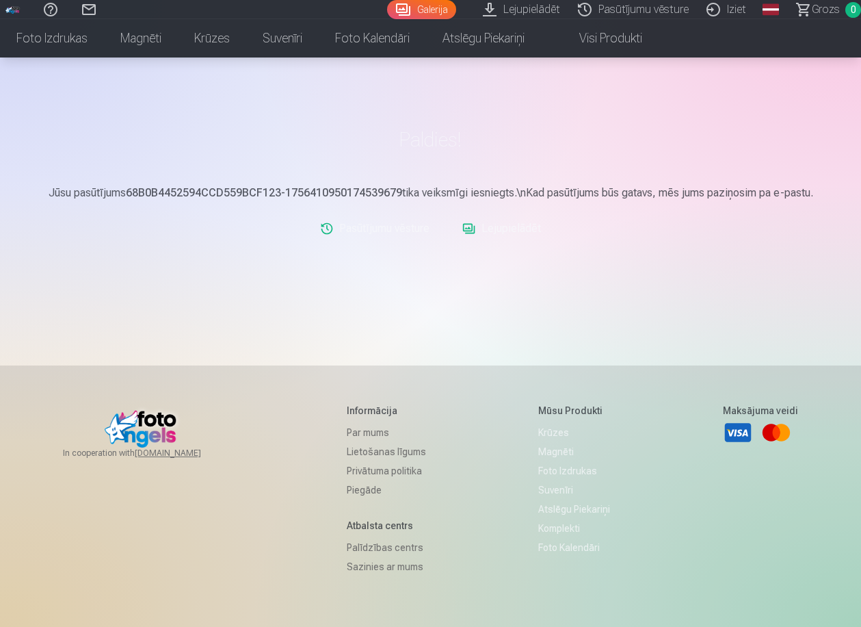
click at [348, 569] on link "Sazinies ar mums" at bounding box center [386, 566] width 79 height 19
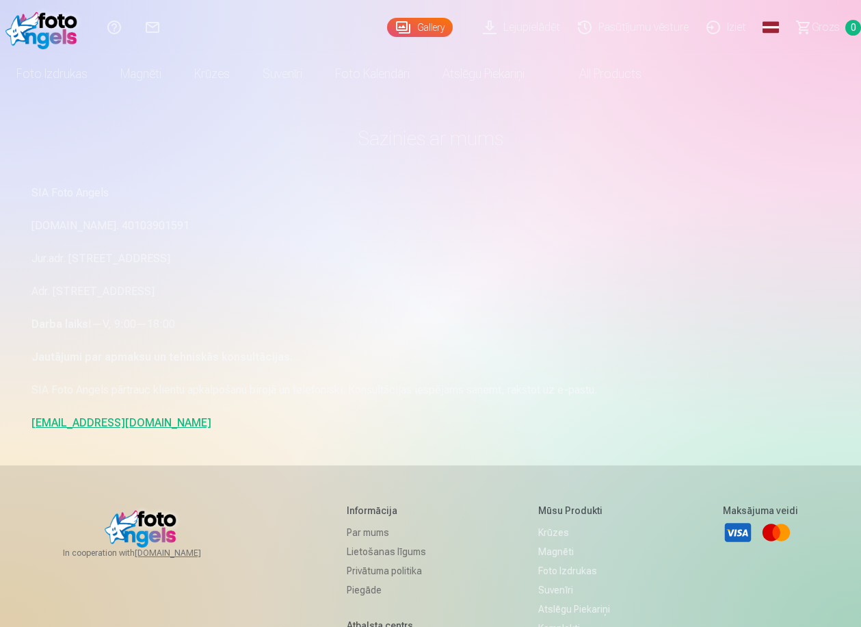
click at [79, 429] on p "info@fotoangels.lv" at bounding box center [430, 422] width 799 height 19
click at [80, 426] on link "info@fotoangels.lv" at bounding box center [121, 422] width 180 height 13
drag, startPoint x: 135, startPoint y: 428, endPoint x: 26, endPoint y: 419, distance: 109.1
click at [26, 419] on div "Sazinies ar mums SIA Foto Angels Reg.Nr. 40103901591 Jur.adr. Rīga, Dzelzavas i…" at bounding box center [431, 421] width 821 height 842
